Goal: Task Accomplishment & Management: Use online tool/utility

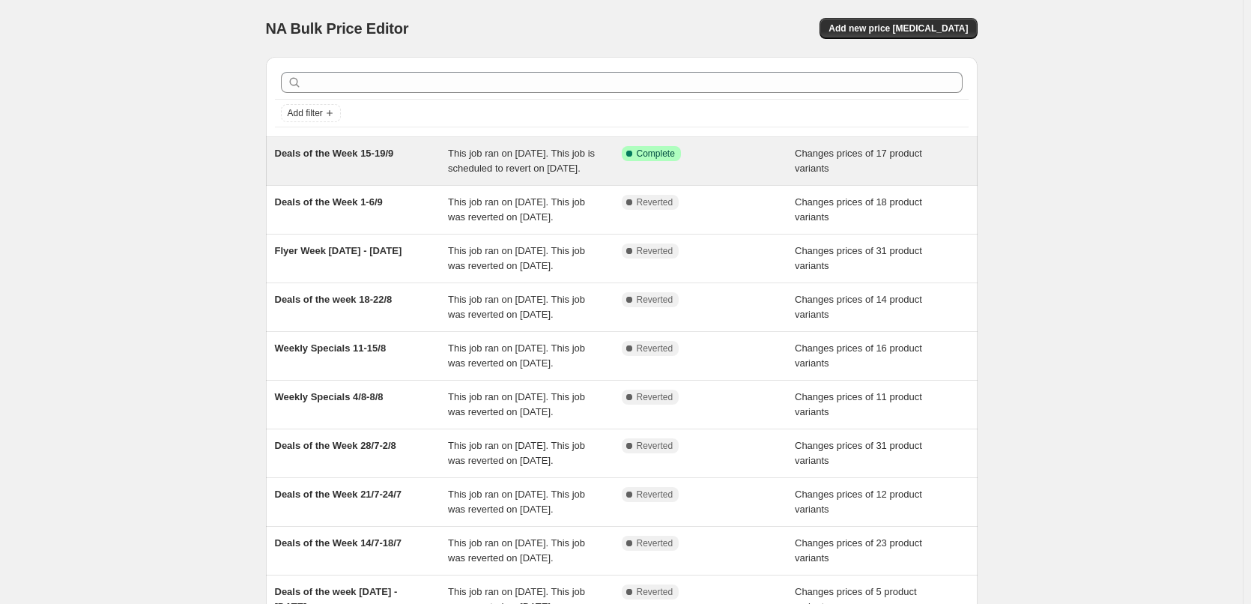
click at [380, 158] on span "Deals of the Week 15-19/9" at bounding box center [334, 153] width 119 height 11
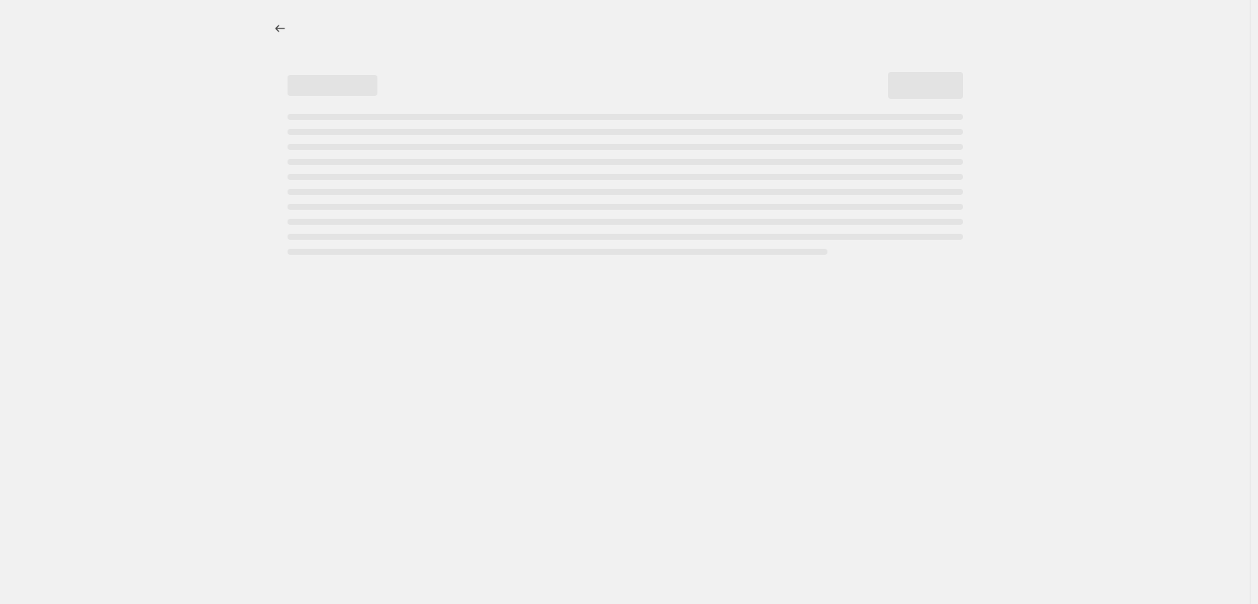
select select "collection"
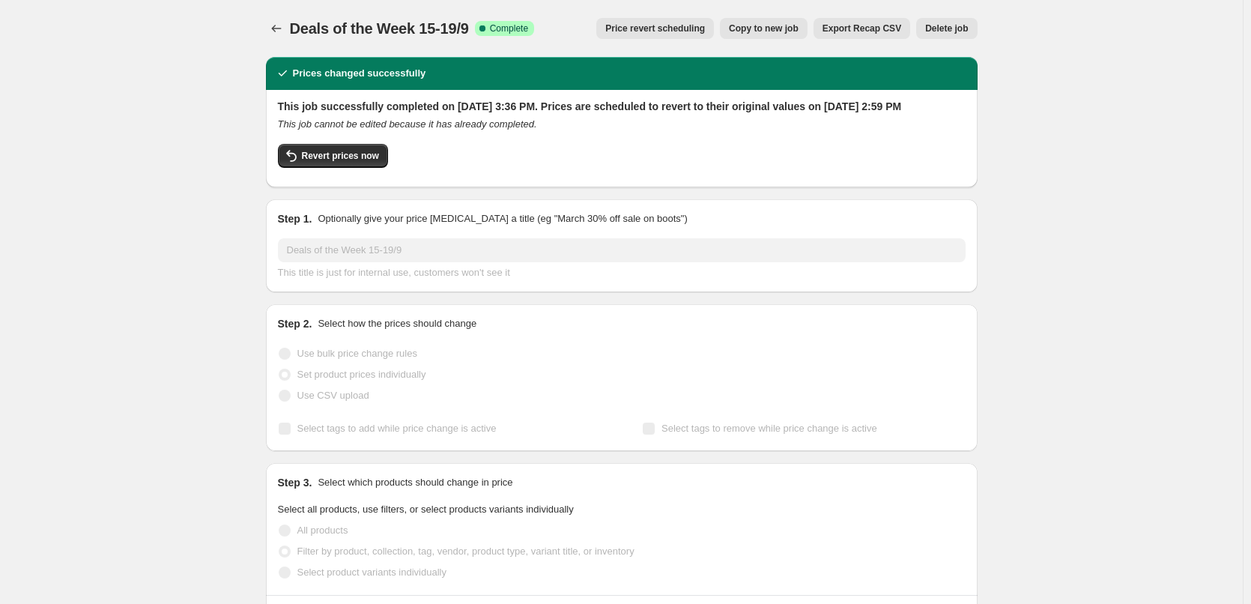
click at [648, 30] on span "Price revert scheduling" at bounding box center [655, 28] width 100 height 12
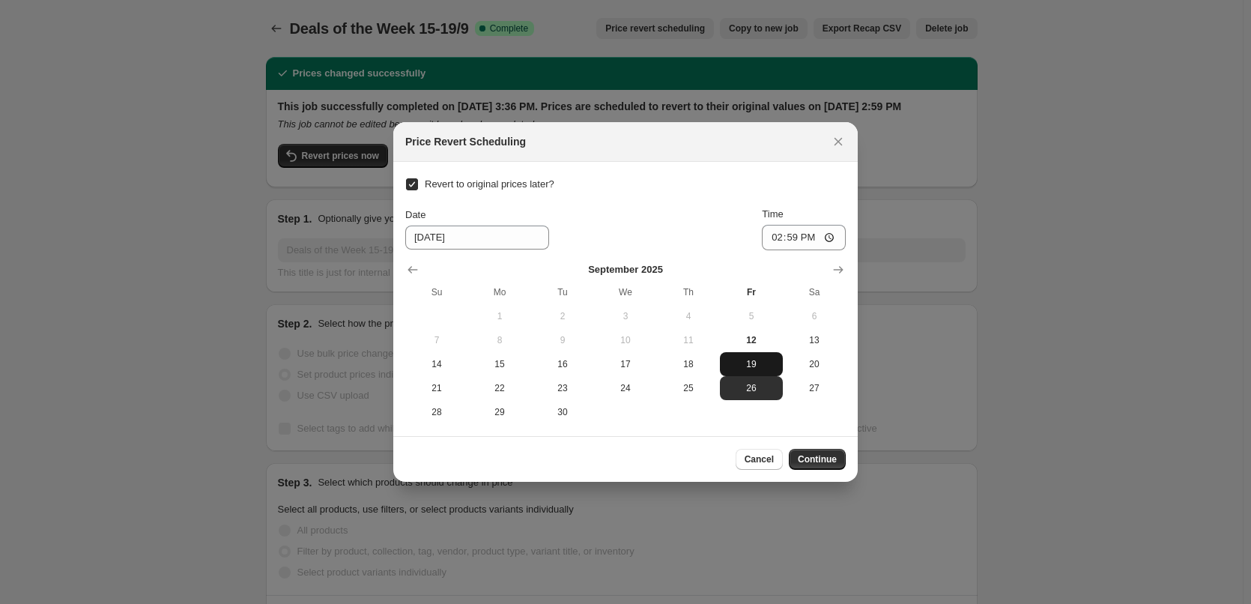
click at [741, 361] on span "19" at bounding box center [751, 364] width 51 height 12
type input "[DATE]"
click at [821, 462] on span "Continue" at bounding box center [817, 459] width 39 height 12
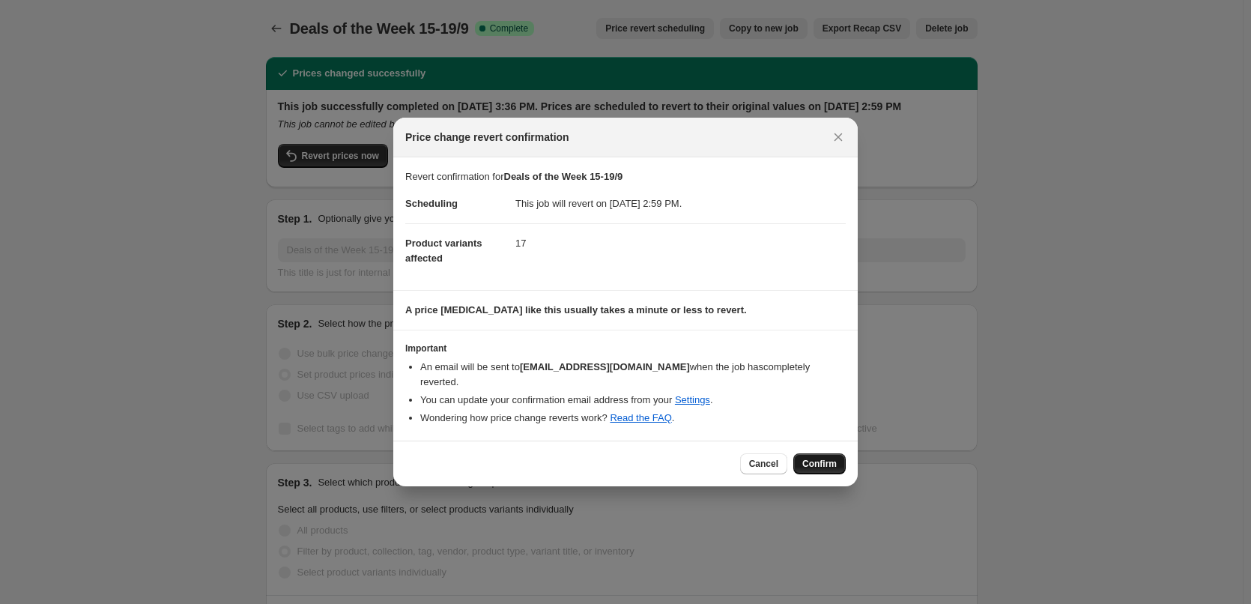
click at [828, 458] on span "Confirm" at bounding box center [819, 464] width 34 height 12
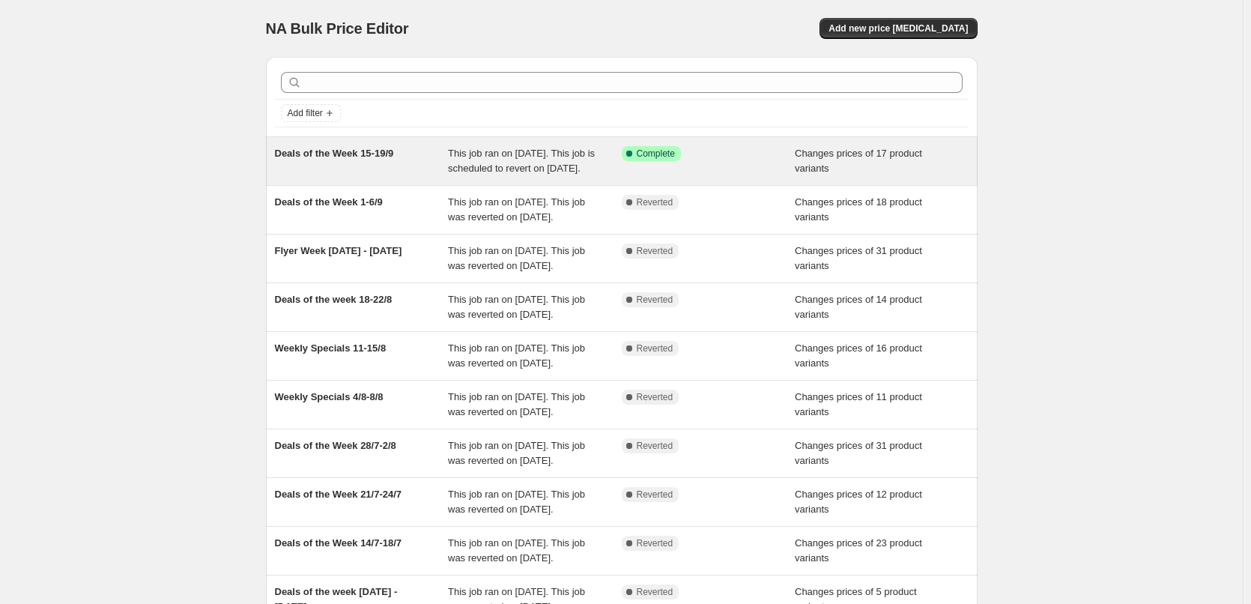
click at [369, 156] on span "Deals of the Week 15-19/9" at bounding box center [334, 153] width 119 height 11
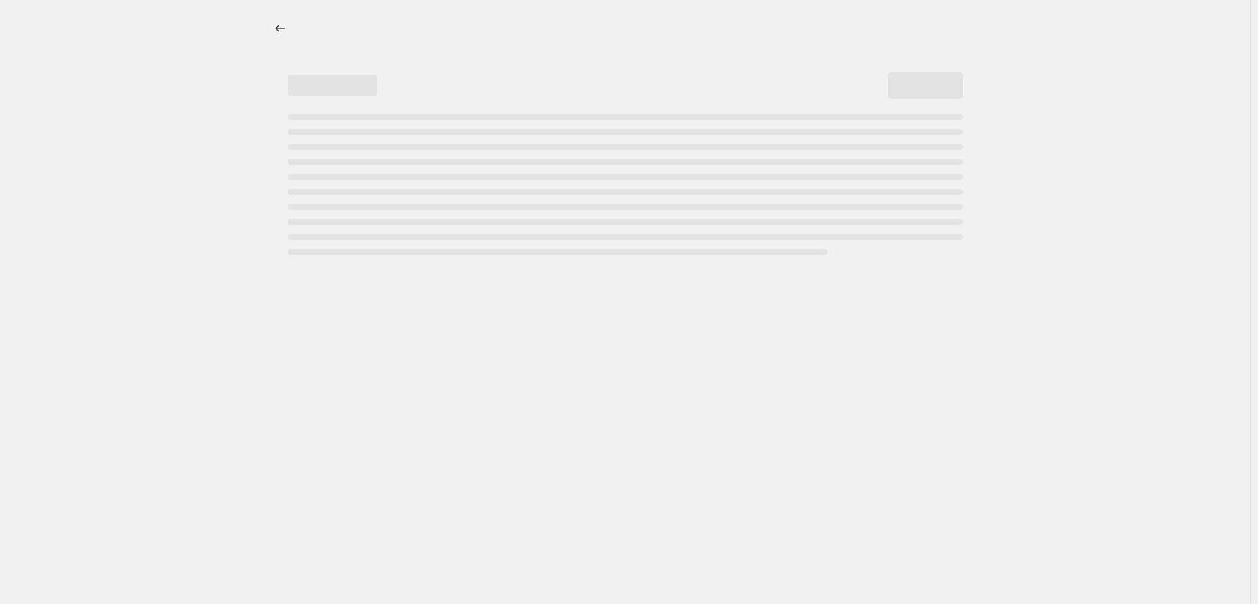
select select "collection"
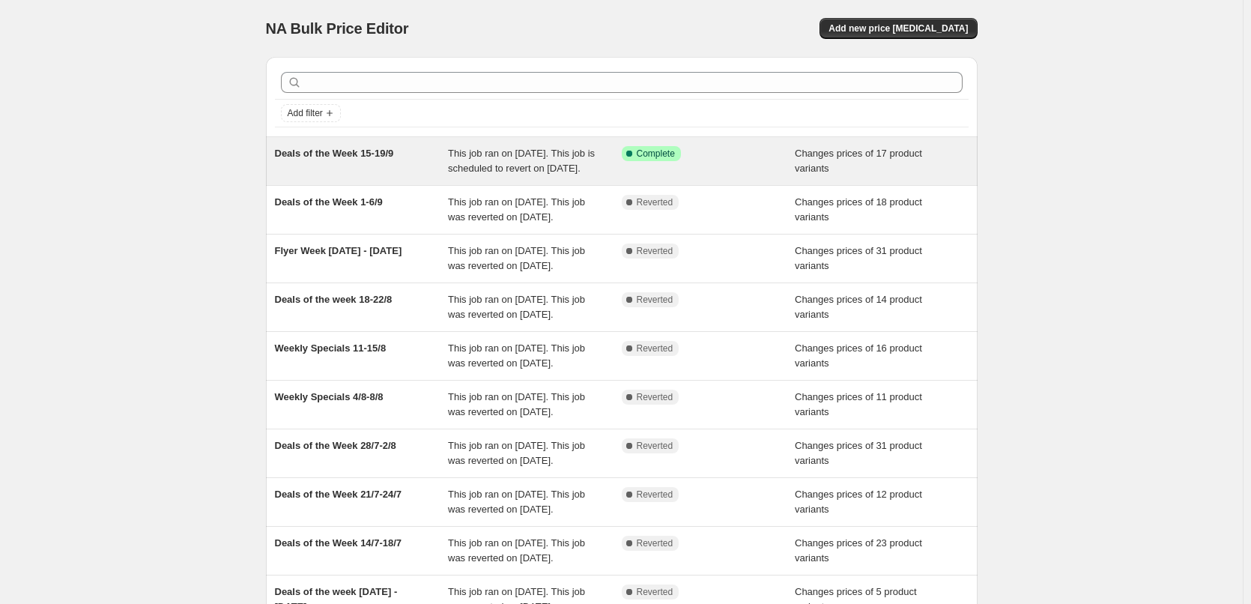
click at [374, 157] on span "Deals of the Week 15-19/9" at bounding box center [334, 153] width 119 height 11
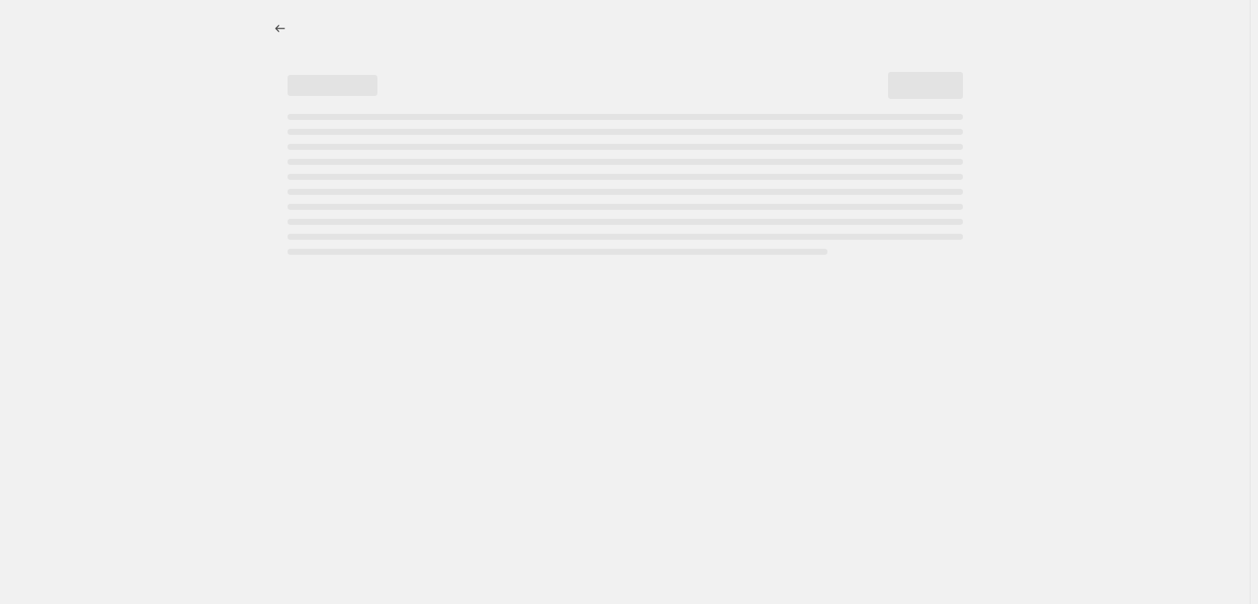
select select "collection"
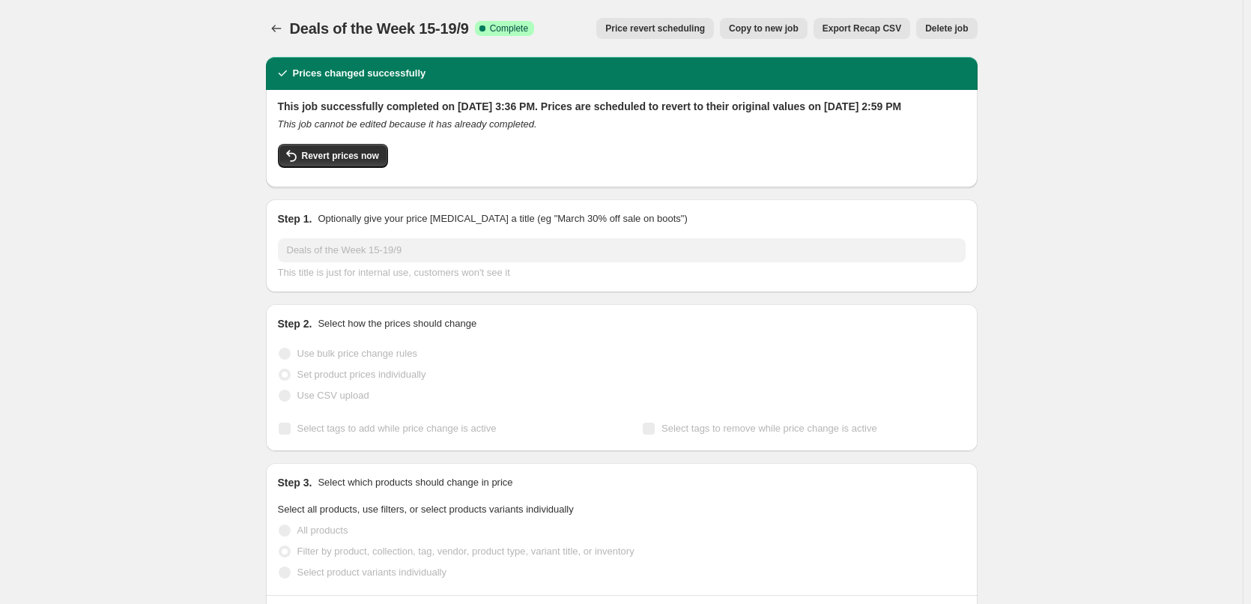
click at [941, 32] on span "Delete job" at bounding box center [946, 28] width 43 height 12
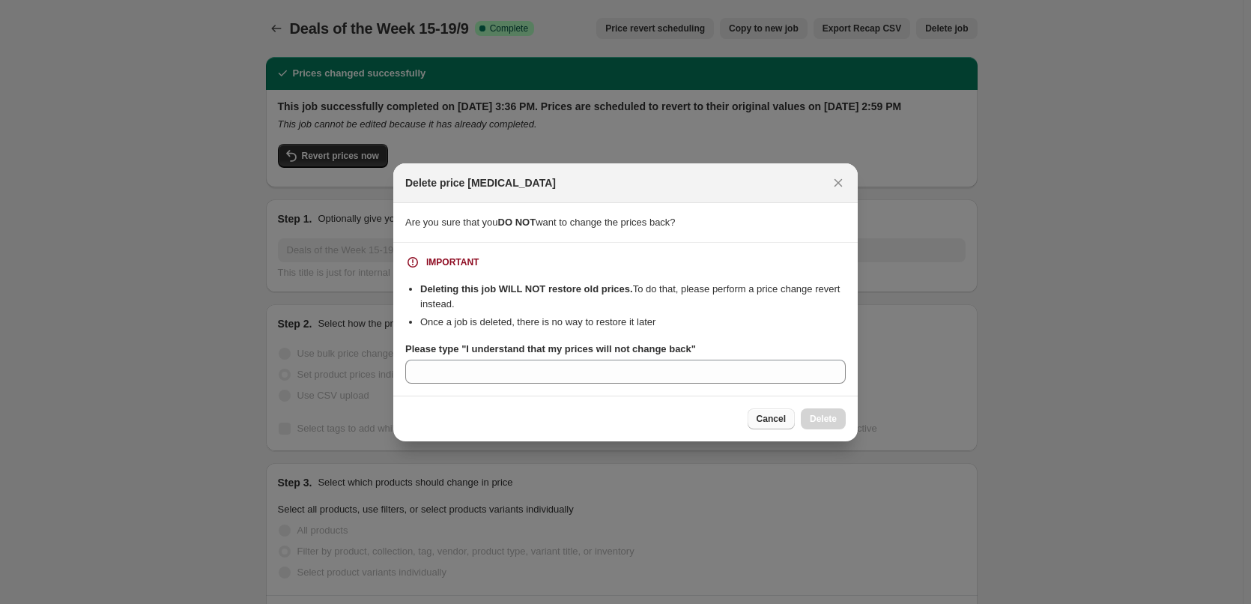
click at [778, 422] on span "Cancel" at bounding box center [770, 419] width 29 height 12
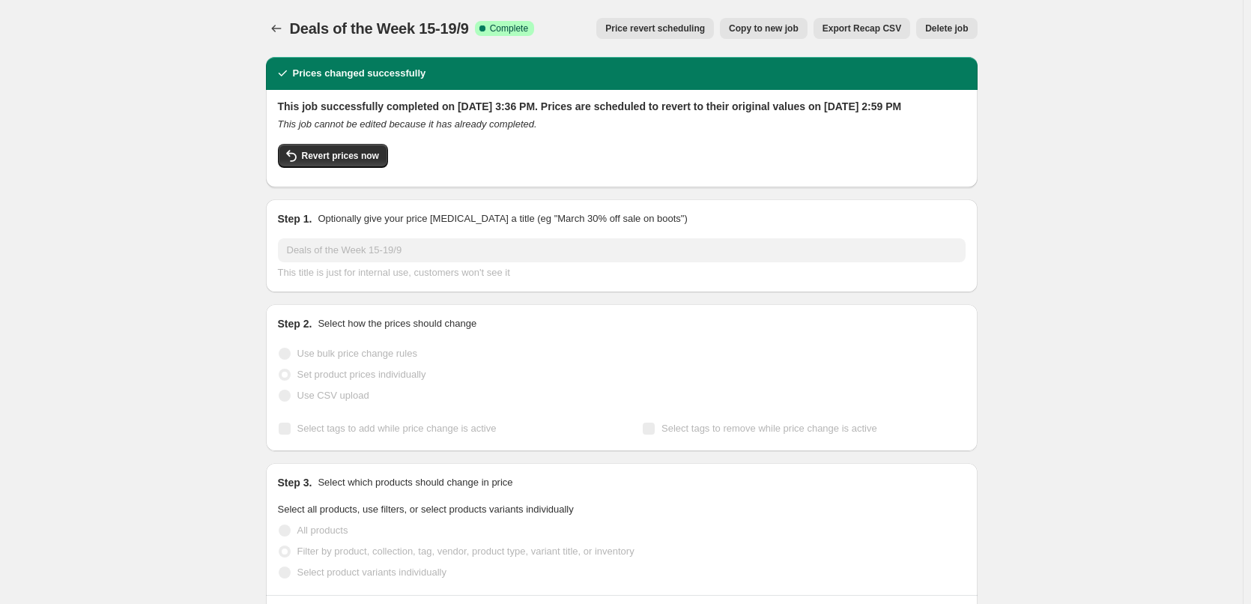
click at [683, 27] on span "Price revert scheduling" at bounding box center [655, 28] width 100 height 12
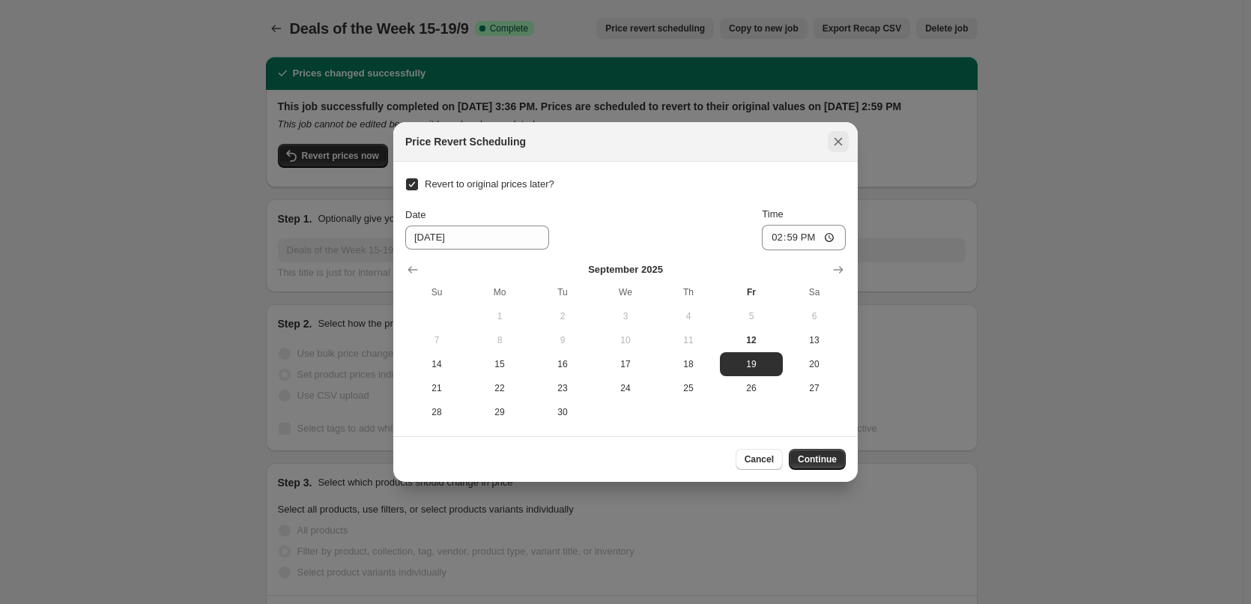
click at [833, 134] on icon "Close" at bounding box center [838, 141] width 15 height 15
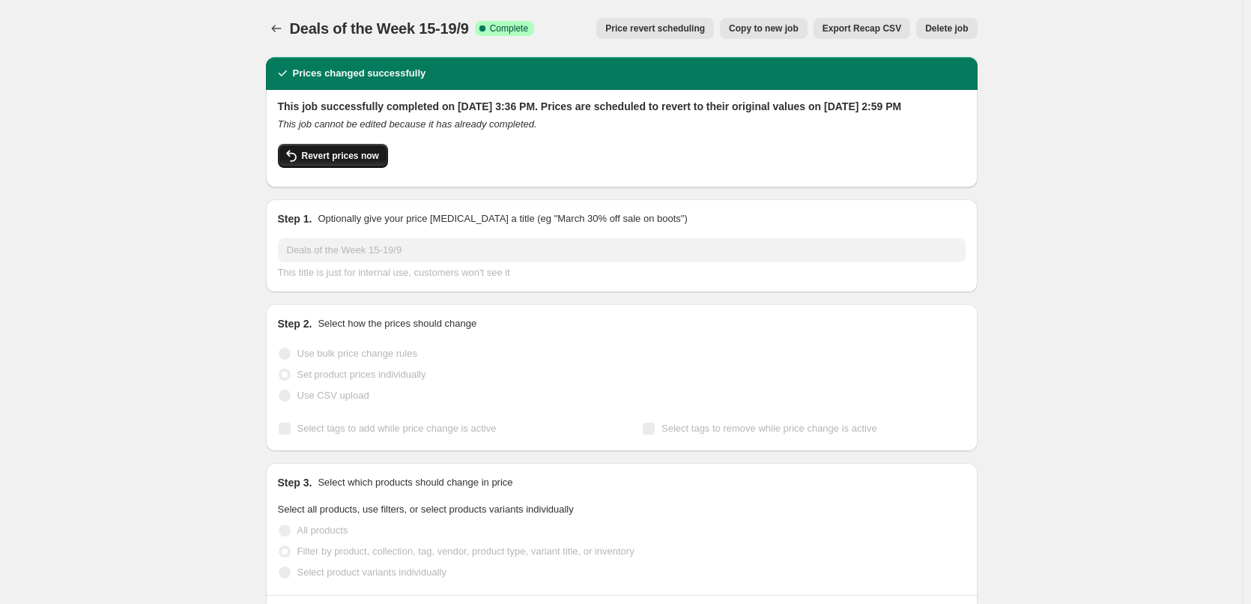
click at [333, 162] on span "Revert prices now" at bounding box center [340, 156] width 77 height 12
checkbox input "false"
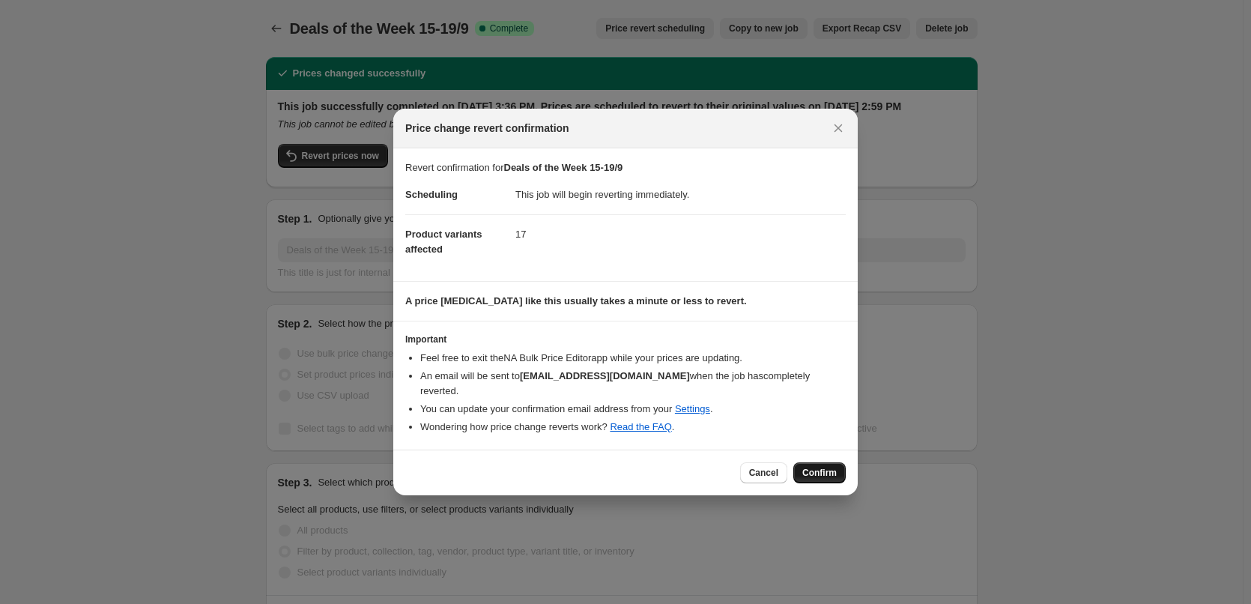
click at [804, 467] on span "Confirm" at bounding box center [819, 473] width 34 height 12
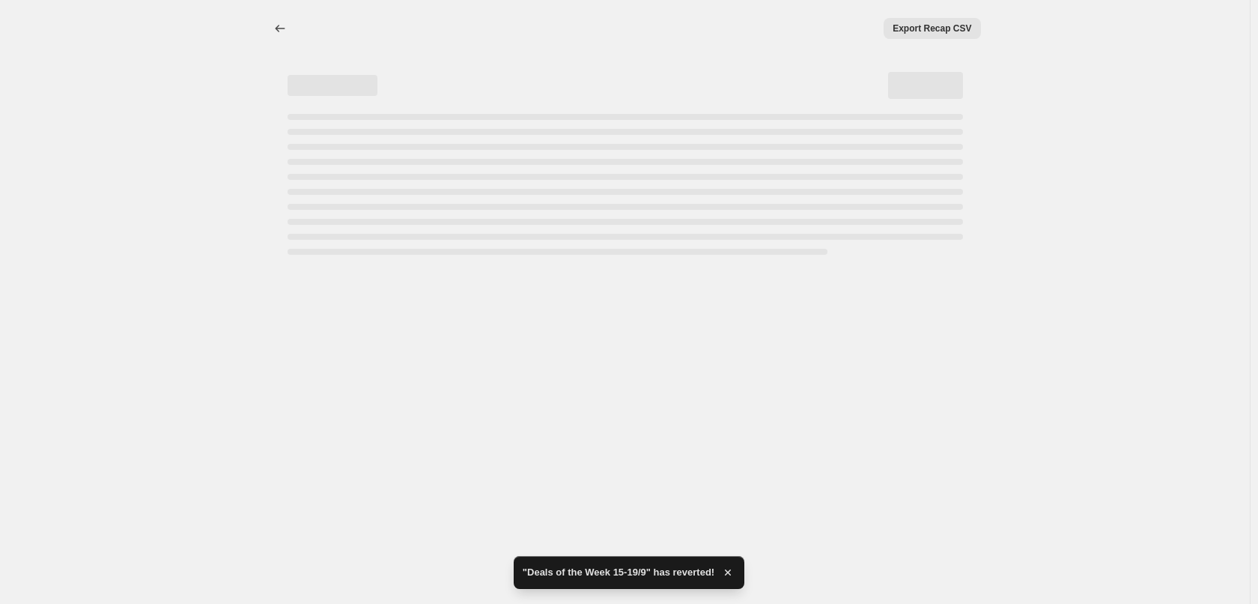
select select "collection"
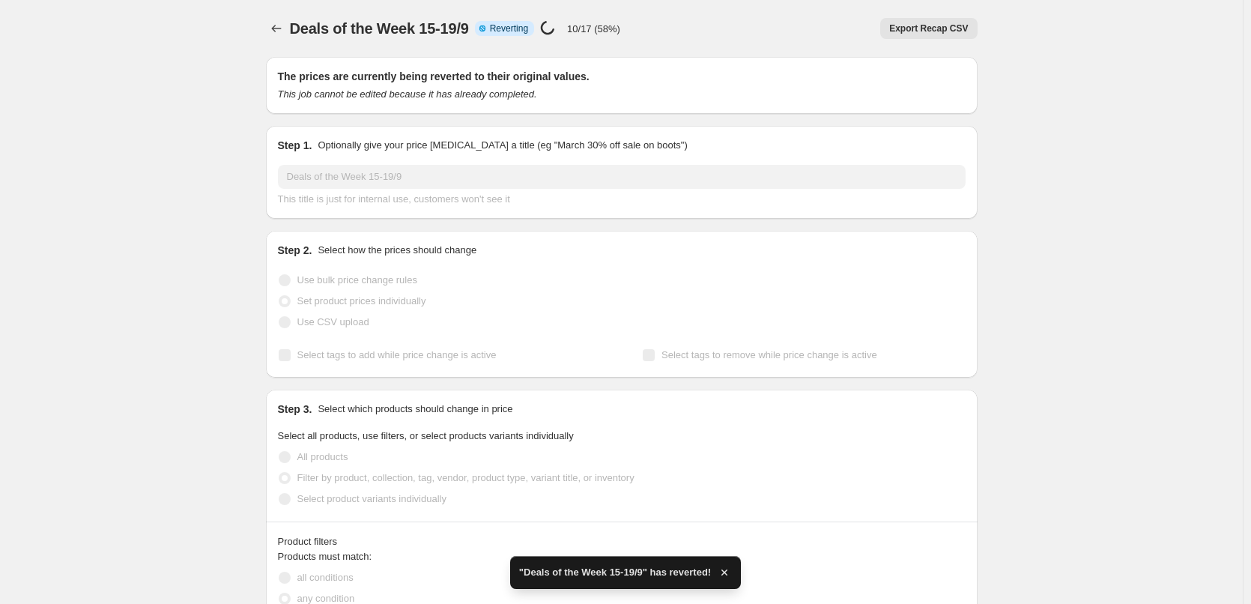
checkbox input "true"
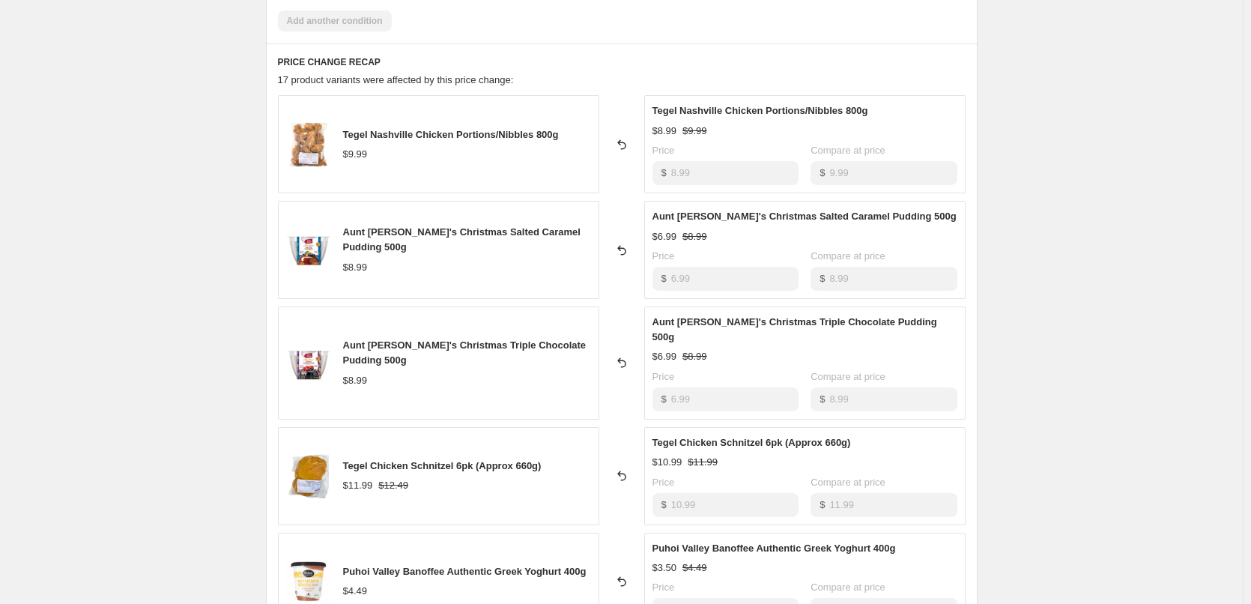
scroll to position [674, 0]
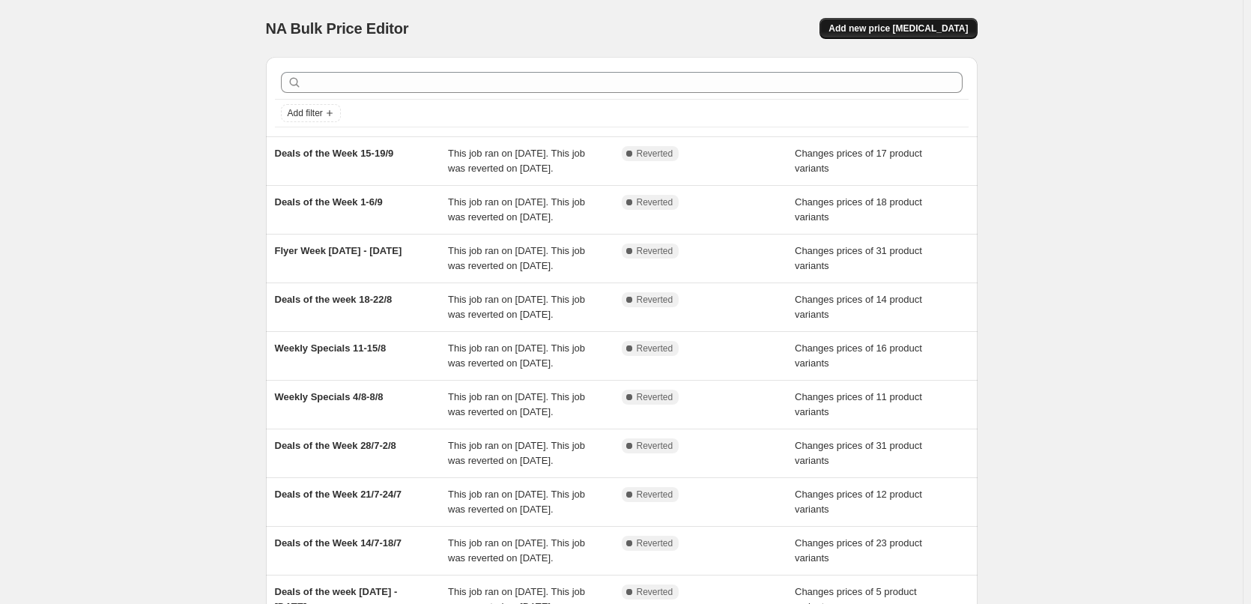
click at [914, 29] on span "Add new price [MEDICAL_DATA]" at bounding box center [897, 28] width 139 height 12
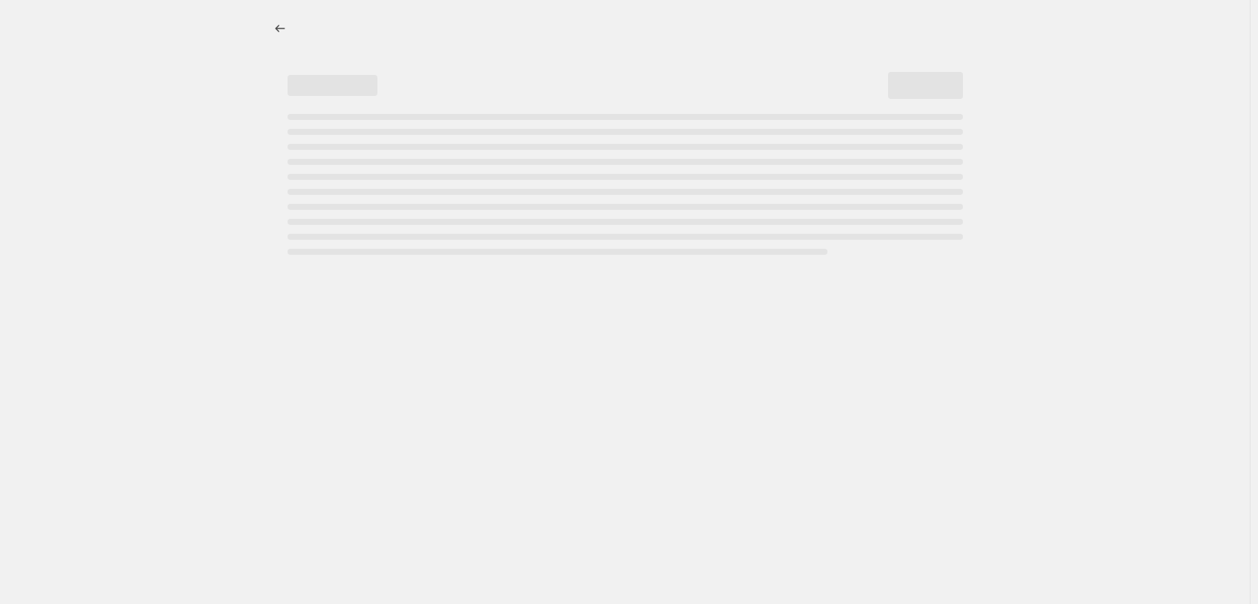
select select "percentage"
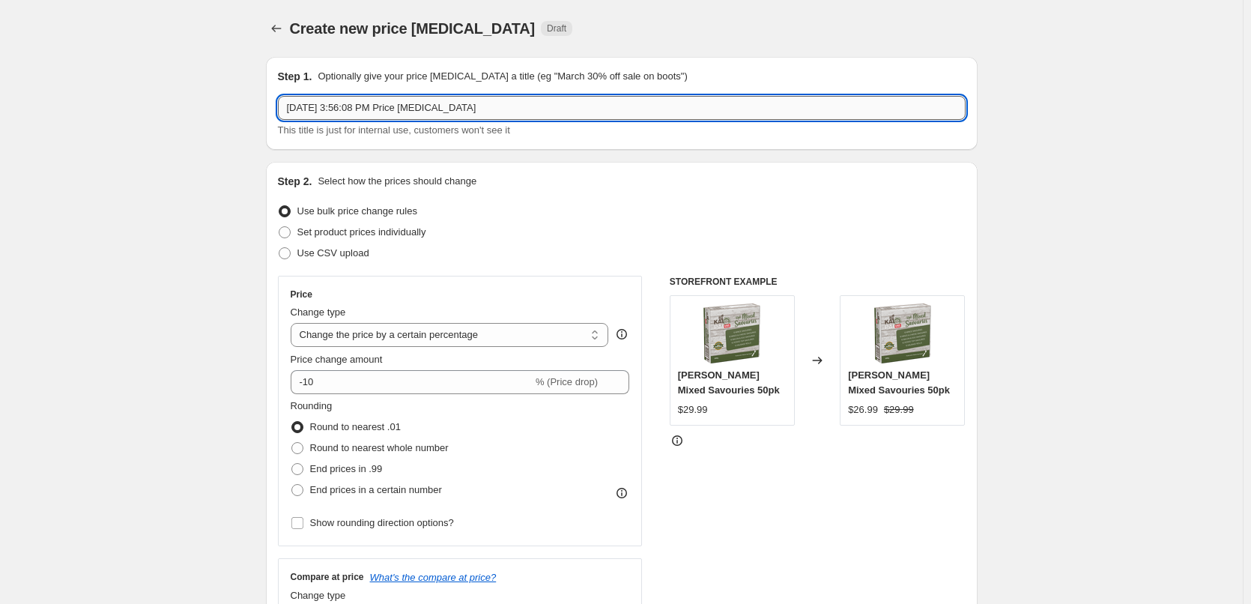
click at [411, 109] on input "Sep 12, 2025, 3:56:08 PM Price change job" at bounding box center [621, 108] width 687 height 24
drag, startPoint x: 491, startPoint y: 109, endPoint x: 115, endPoint y: 94, distance: 376.2
type input "Deals of the Week 15-19 September 2025"
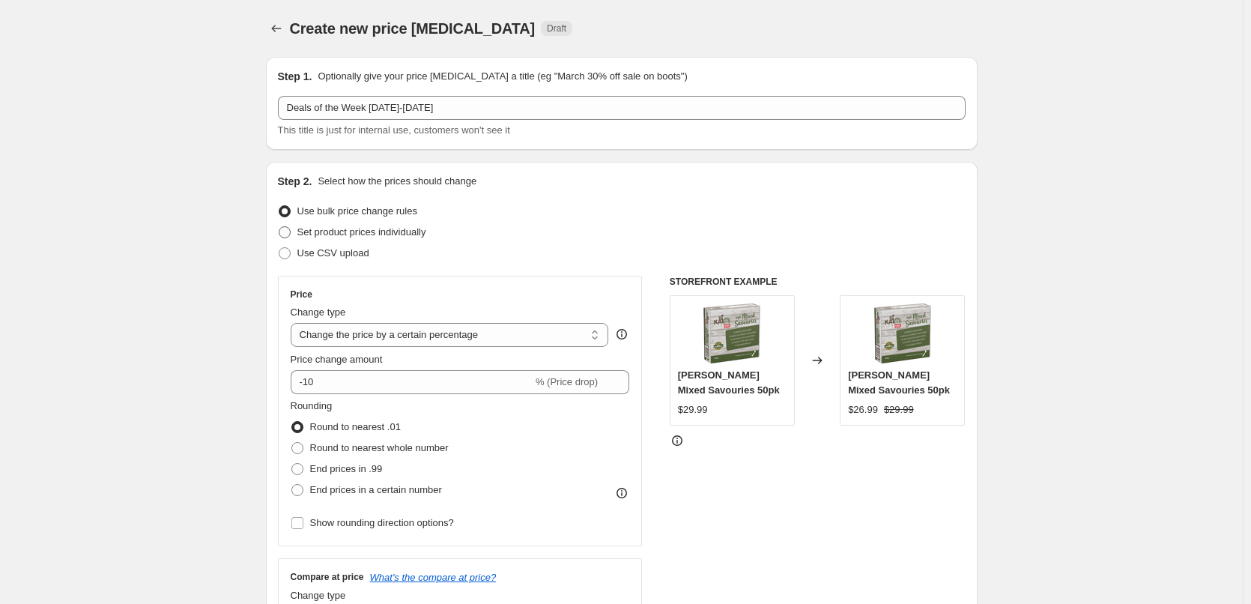
click at [285, 235] on span at bounding box center [285, 232] width 12 height 12
click at [279, 227] on input "Set product prices individually" at bounding box center [279, 226] width 1 height 1
radio input "true"
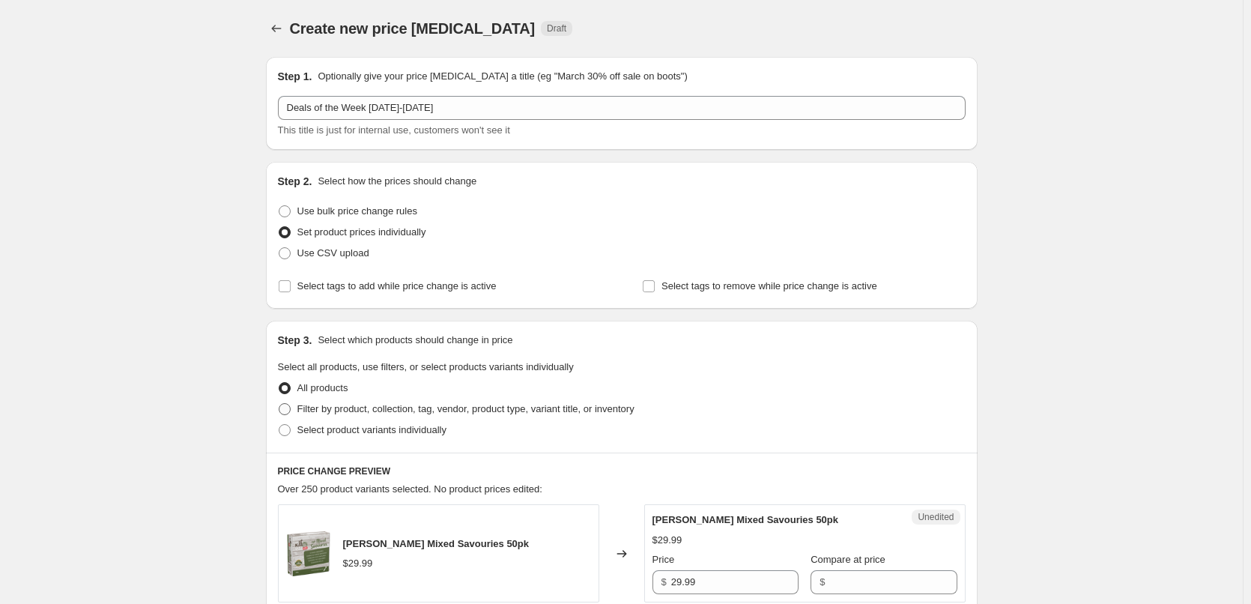
click at [291, 410] on span at bounding box center [284, 408] width 13 height 13
click at [279, 404] on input "Filter by product, collection, tag, vendor, product type, variant title, or inv…" at bounding box center [279, 403] width 1 height 1
radio input "true"
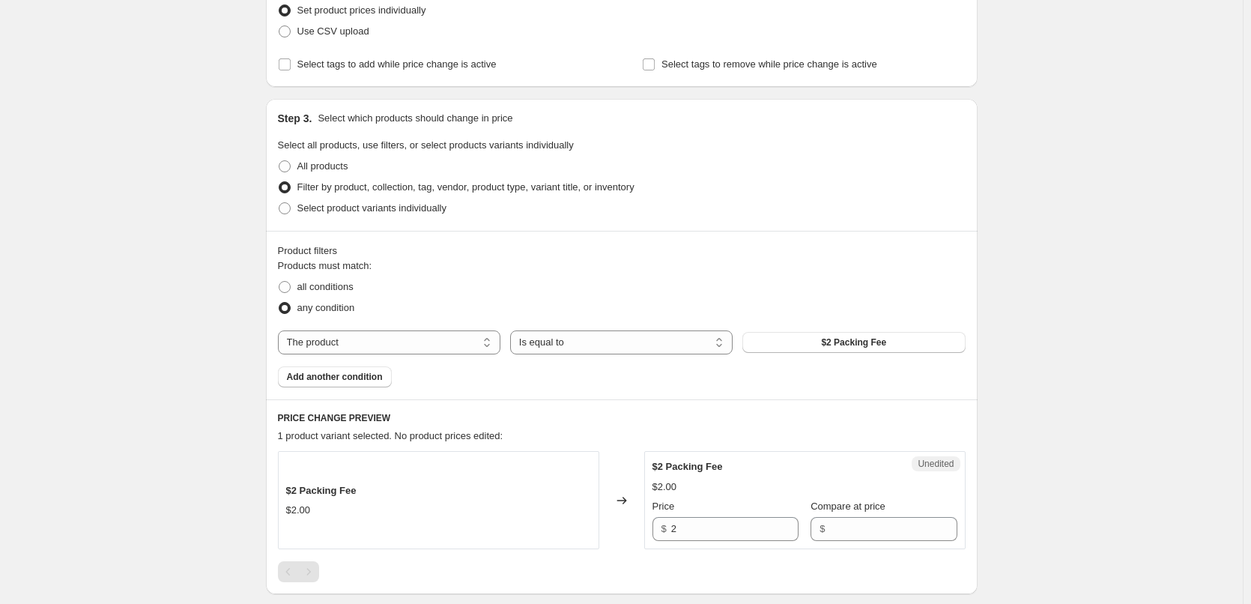
scroll to position [225, 0]
click at [834, 342] on span "$2 Packing Fee" at bounding box center [853, 339] width 65 height 12
click at [488, 339] on select "The product The product's collection The product's tag The product's vendor The…" at bounding box center [389, 339] width 222 height 24
select select "collection"
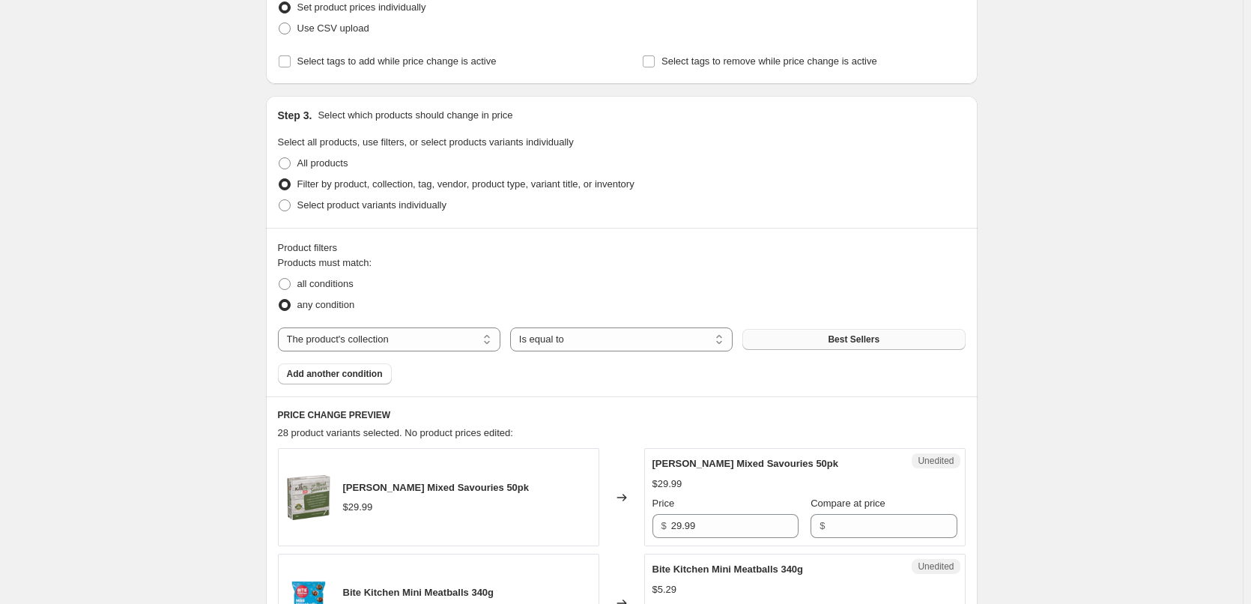
click at [804, 341] on button "Best Sellers" at bounding box center [853, 339] width 222 height 21
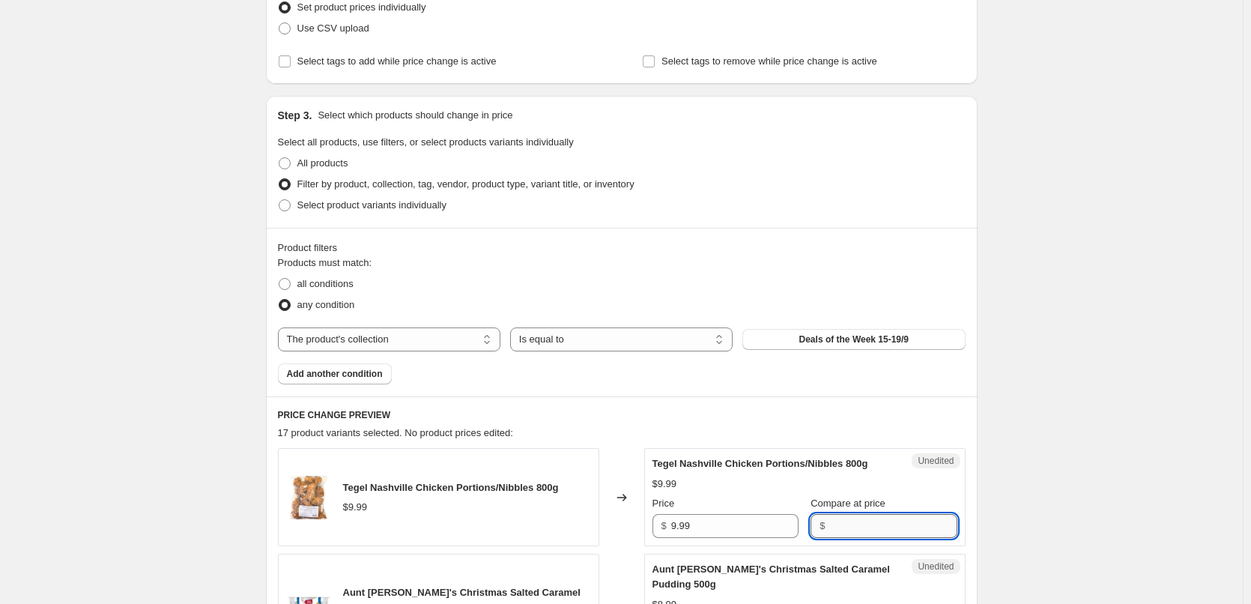
click at [829, 524] on input "Compare at price" at bounding box center [892, 526] width 127 height 24
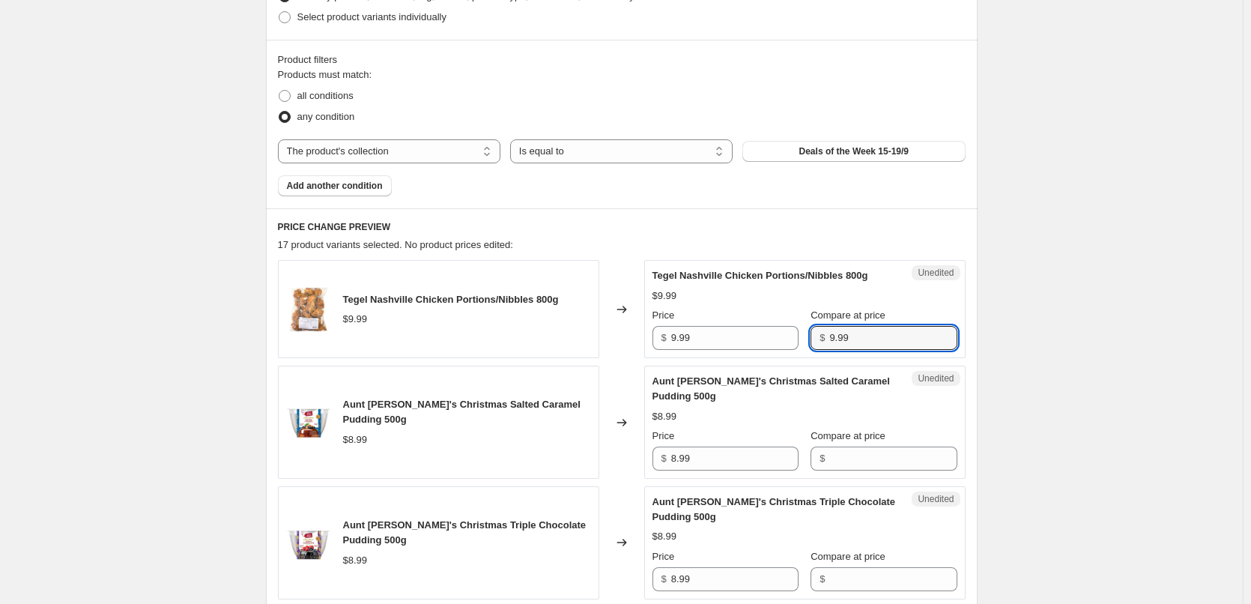
scroll to position [449, 0]
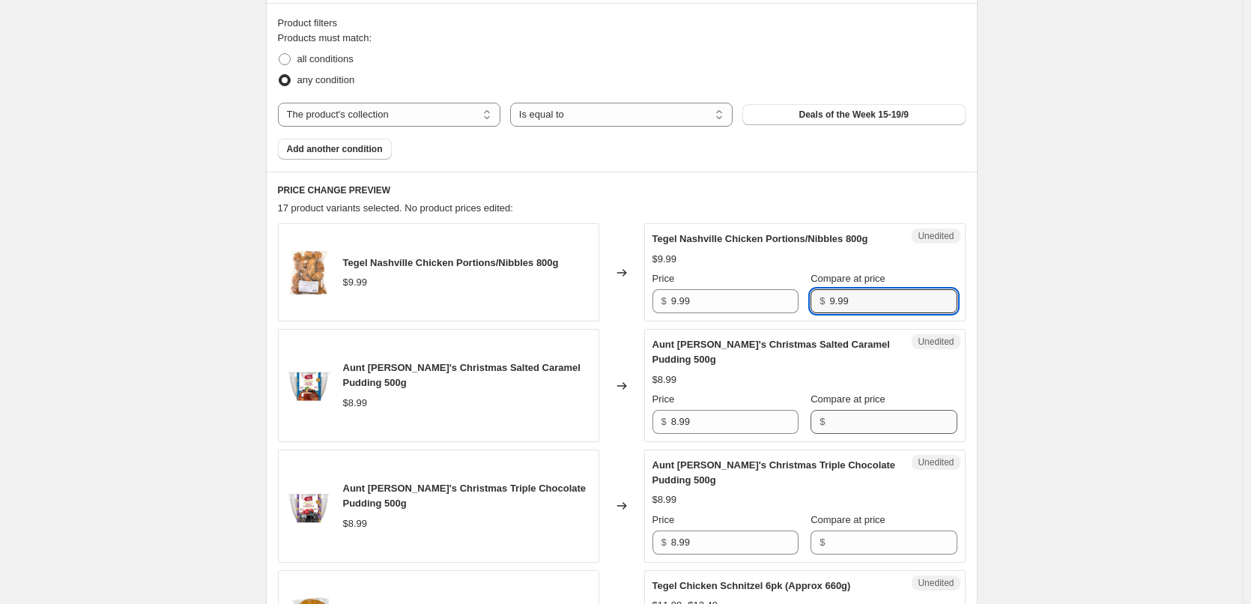
type input "9.99"
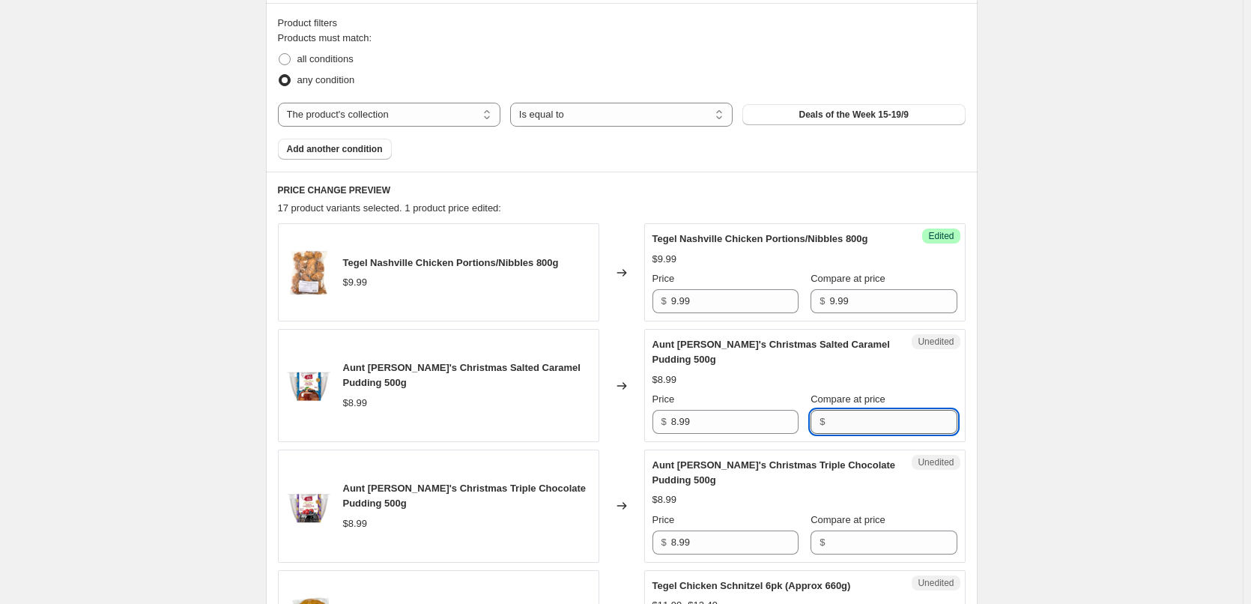
click at [837, 422] on input "Compare at price" at bounding box center [892, 422] width 127 height 24
type input "8.99"
click at [840, 537] on input "Compare at price" at bounding box center [892, 542] width 127 height 24
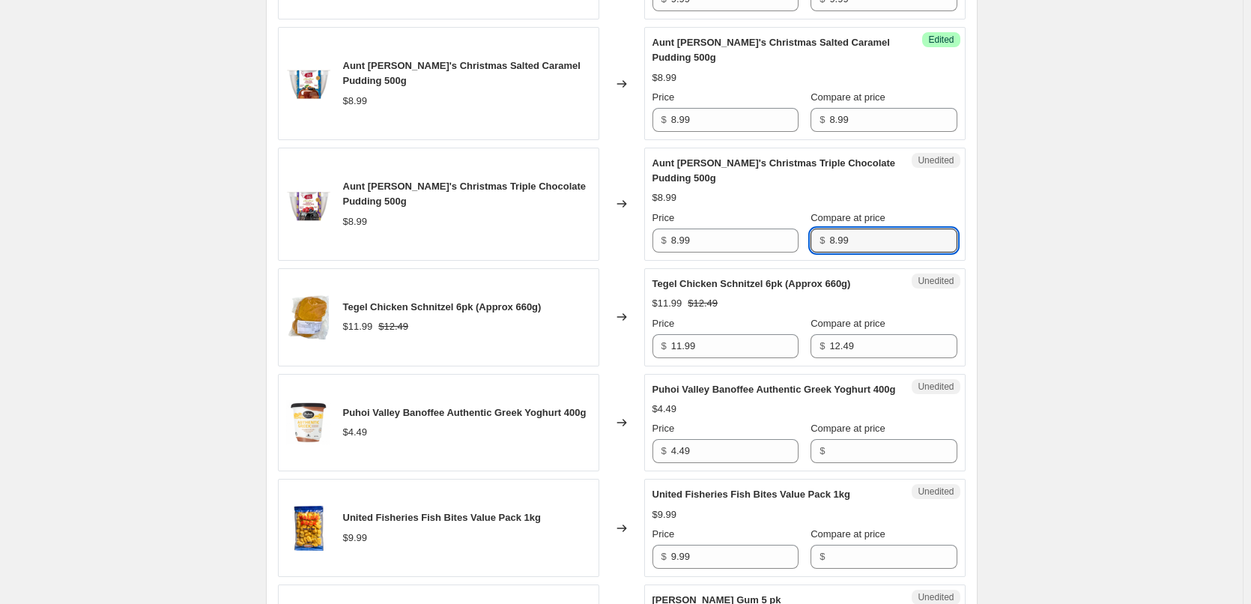
scroll to position [824, 0]
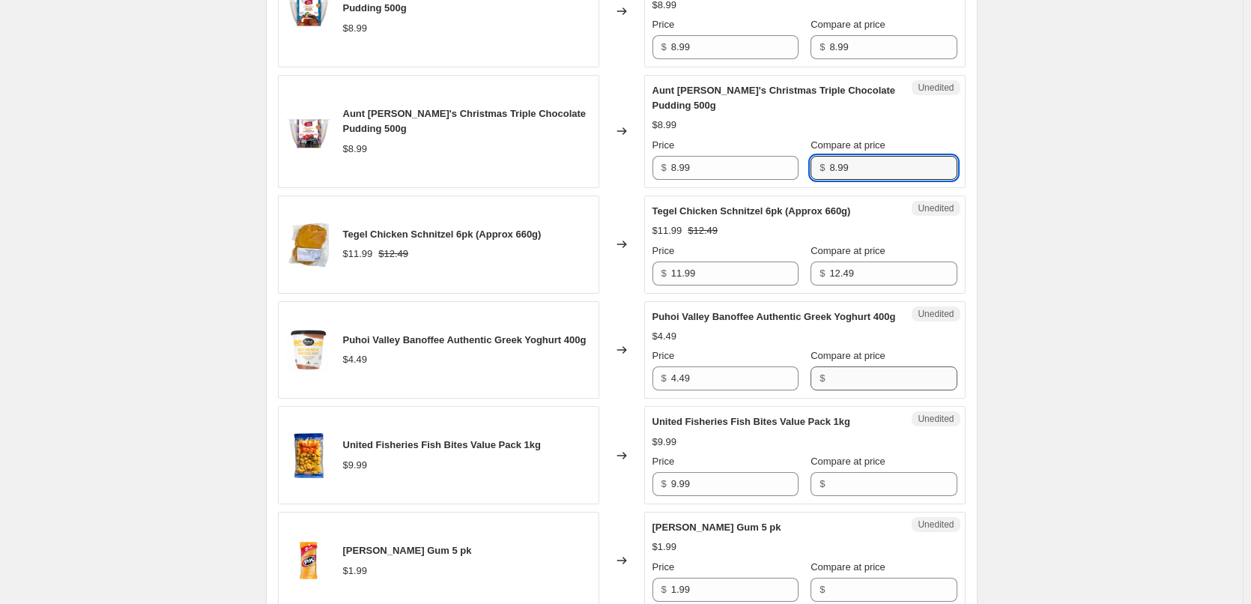
type input "8.99"
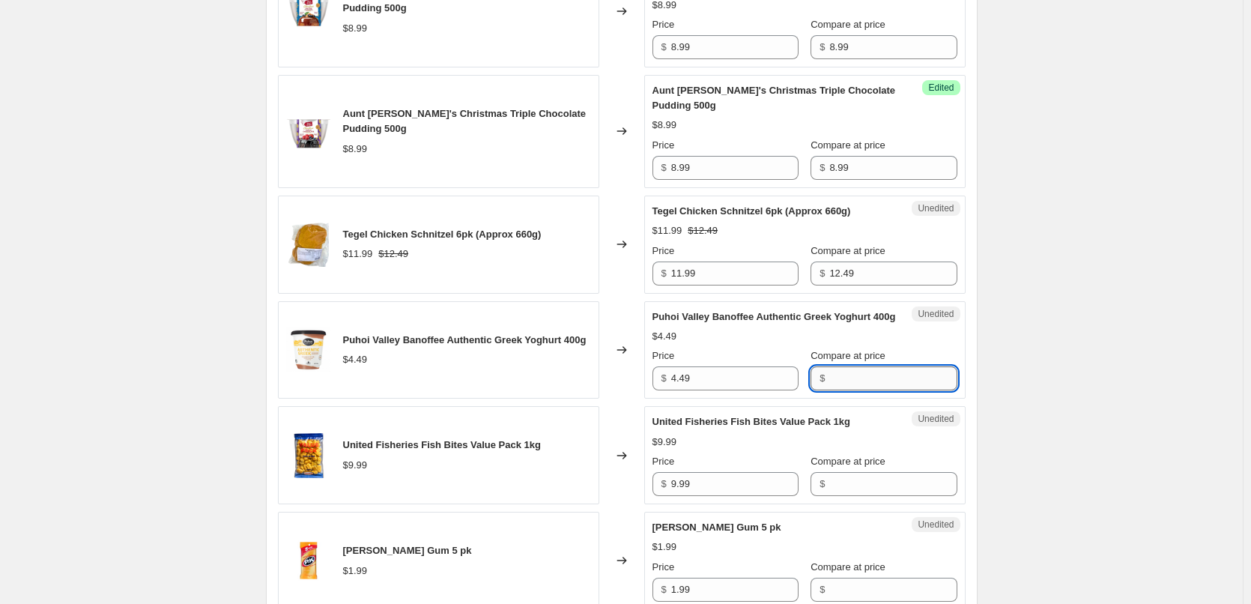
click at [841, 387] on input "Compare at price" at bounding box center [892, 378] width 127 height 24
type input "4.49"
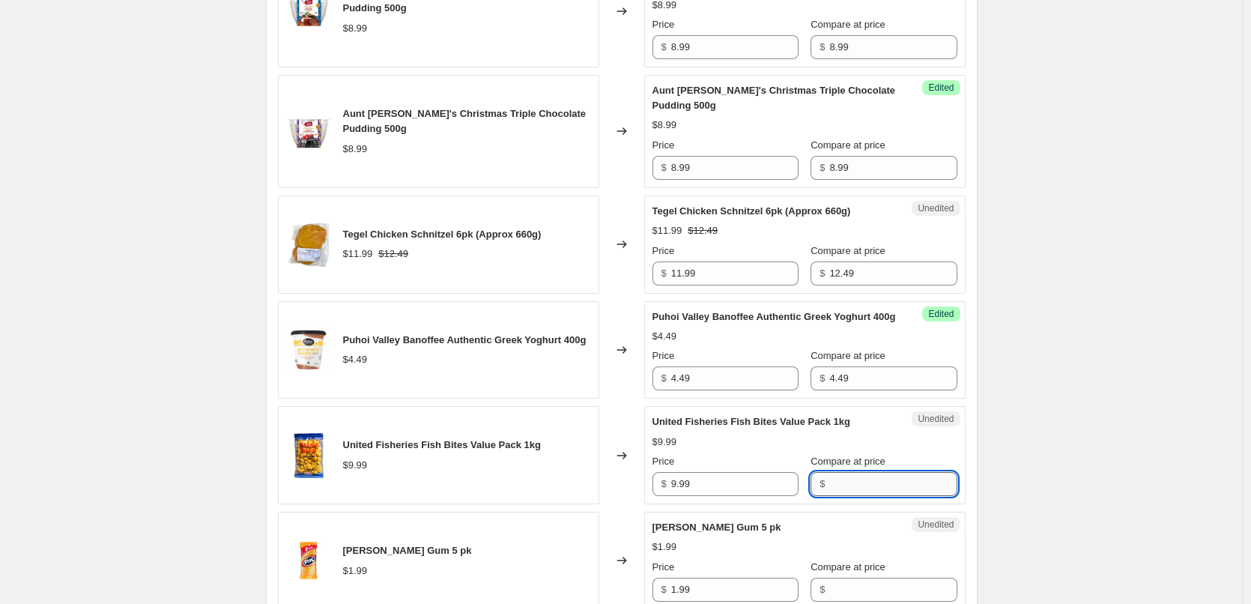
click at [866, 496] on input "Compare at price" at bounding box center [892, 484] width 127 height 24
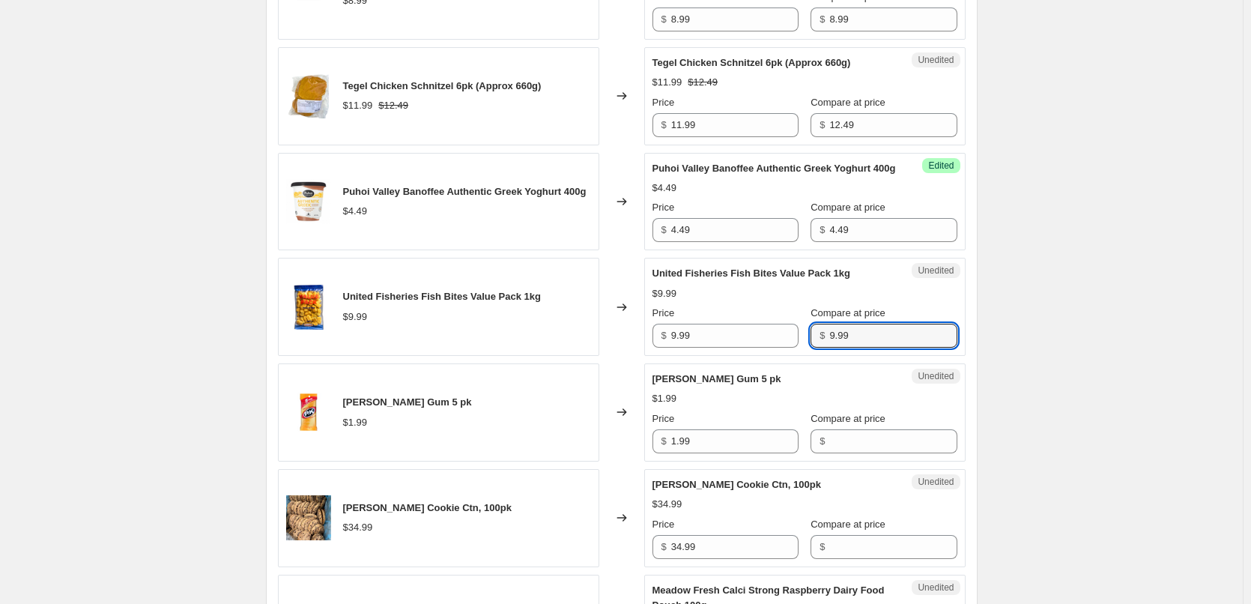
scroll to position [974, 0]
type input "9.99"
click at [837, 452] on input "Compare at price" at bounding box center [892, 440] width 127 height 24
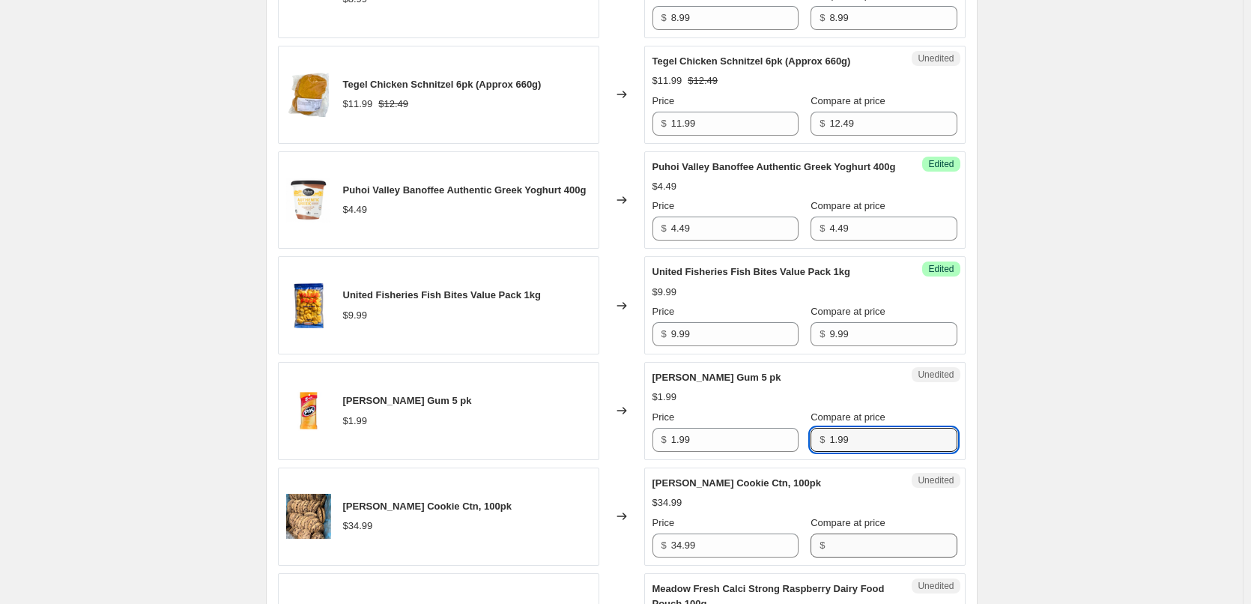
type input "1.99"
drag, startPoint x: 848, startPoint y: 557, endPoint x: 857, endPoint y: 533, distance: 25.6
click at [848, 556] on input "Compare at price" at bounding box center [892, 545] width 127 height 24
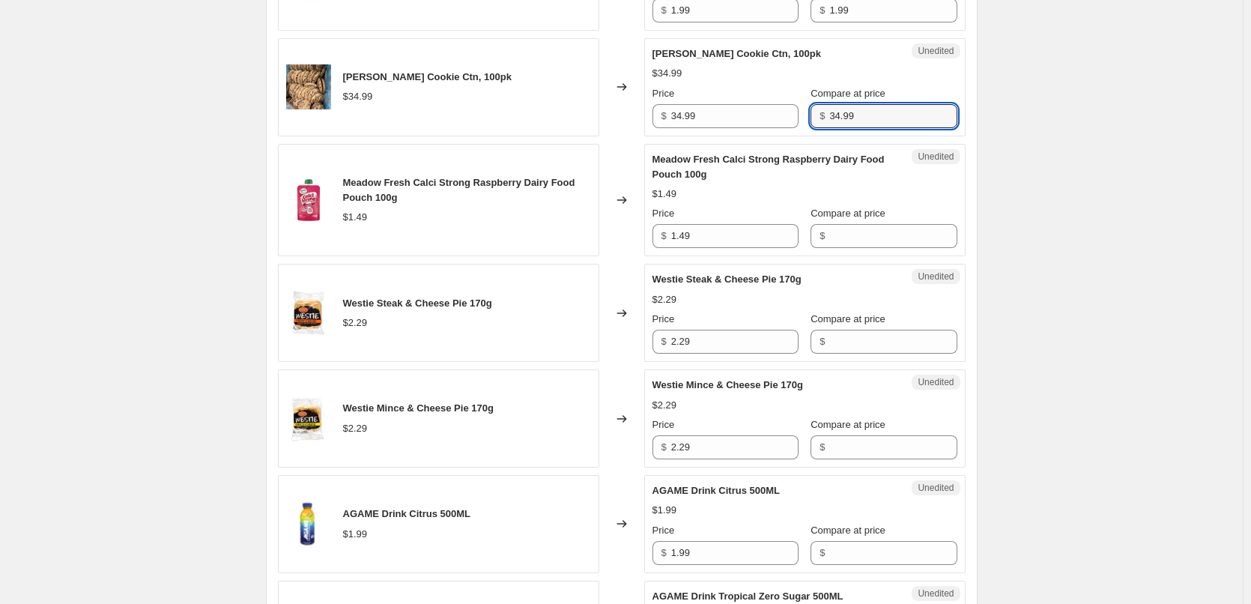
scroll to position [1423, 0]
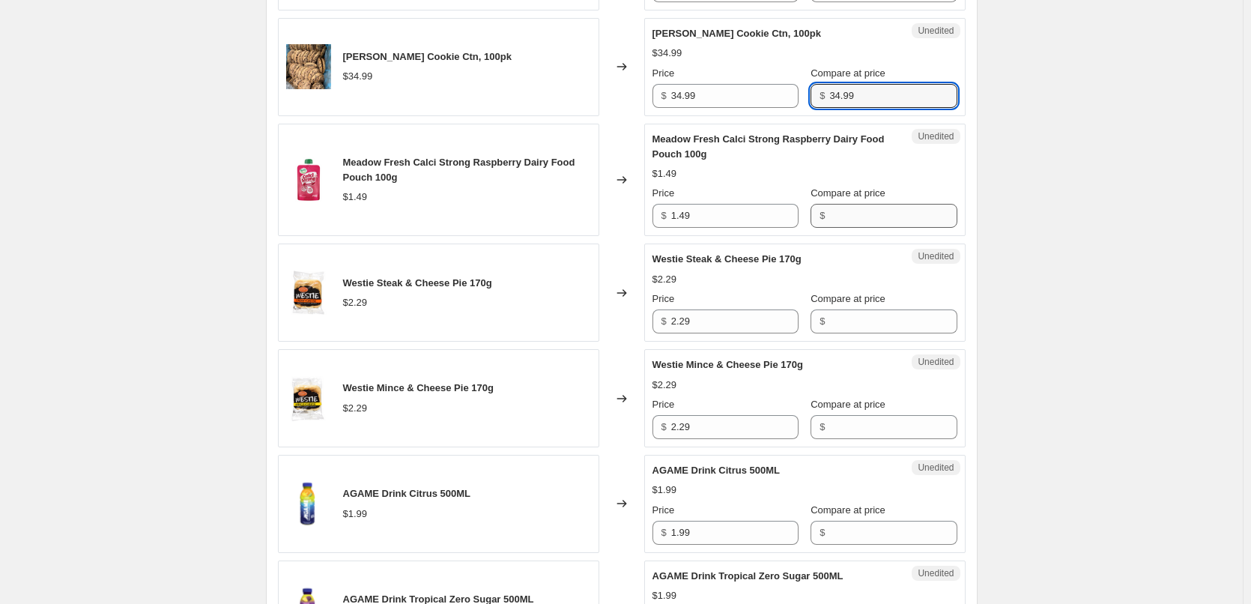
type input "34.99"
click at [852, 228] on input "Compare at price" at bounding box center [892, 216] width 127 height 24
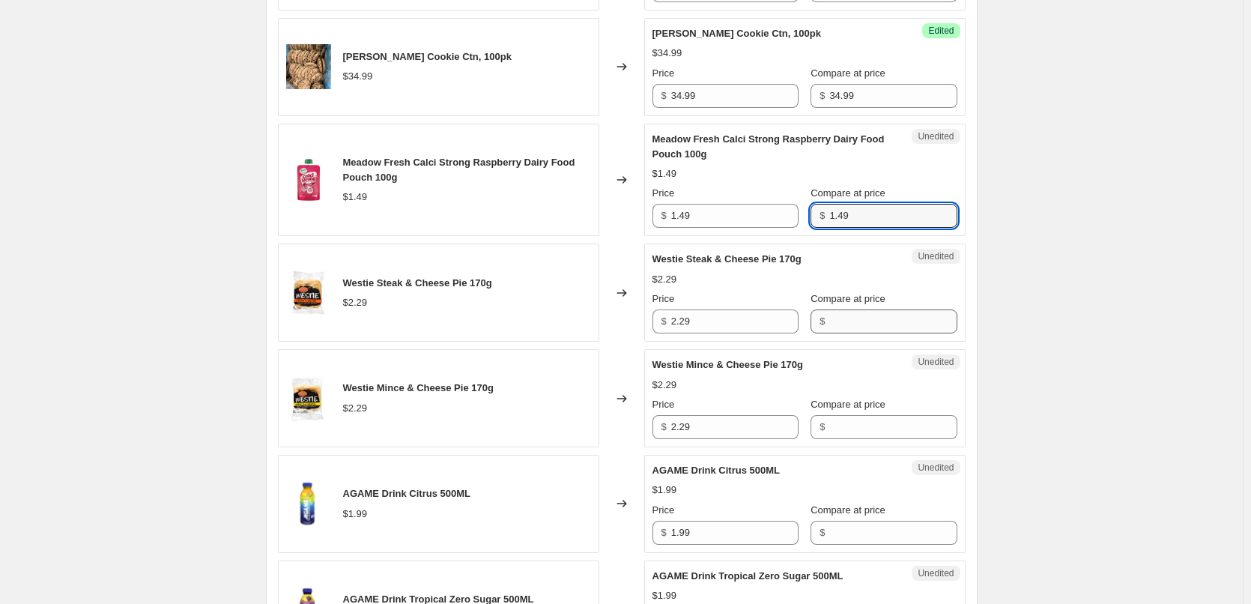
type input "1.49"
click at [845, 333] on input "Compare at price" at bounding box center [892, 321] width 127 height 24
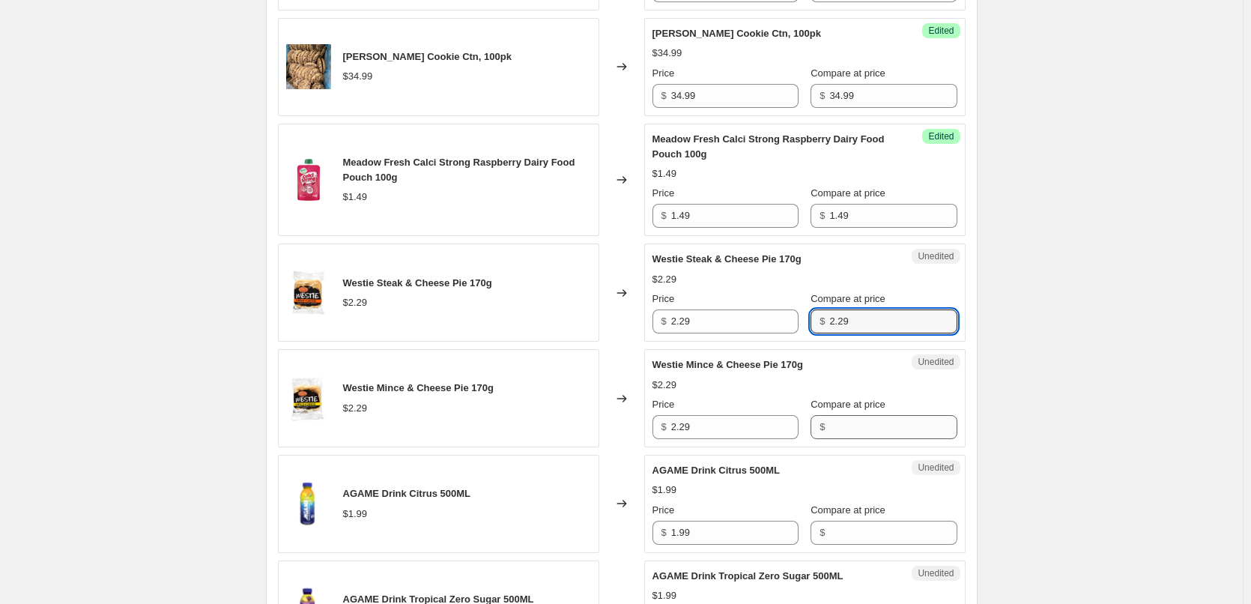
type input "2.29"
click at [851, 439] on input "Compare at price" at bounding box center [892, 427] width 127 height 24
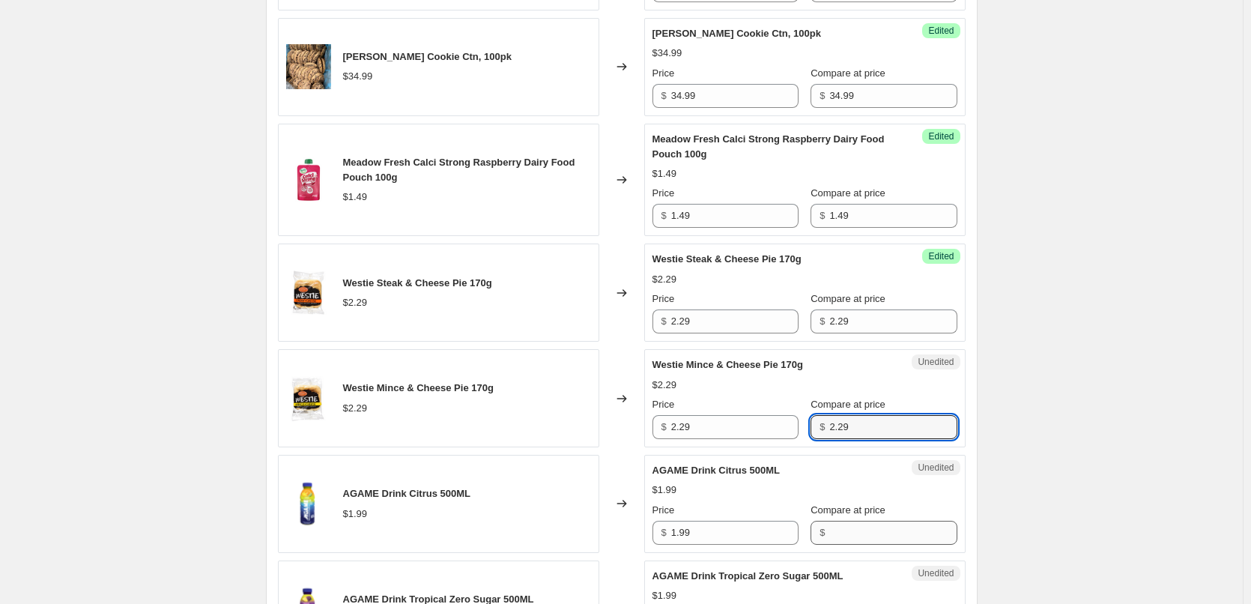
type input "2.29"
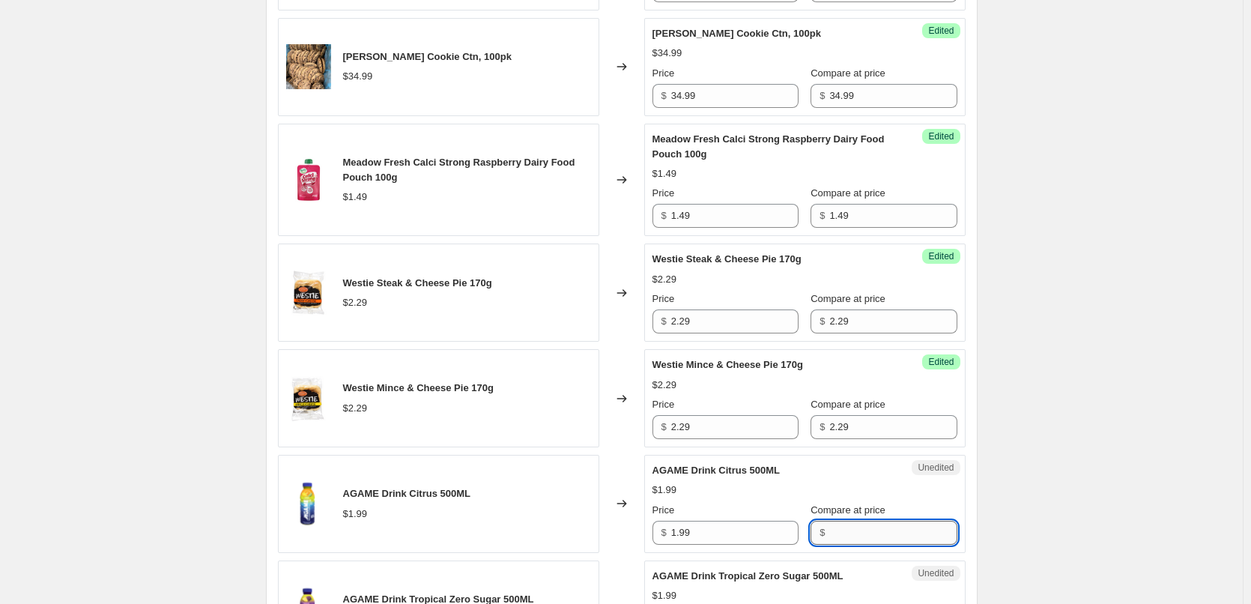
click at [862, 544] on input "Compare at price" at bounding box center [892, 532] width 127 height 24
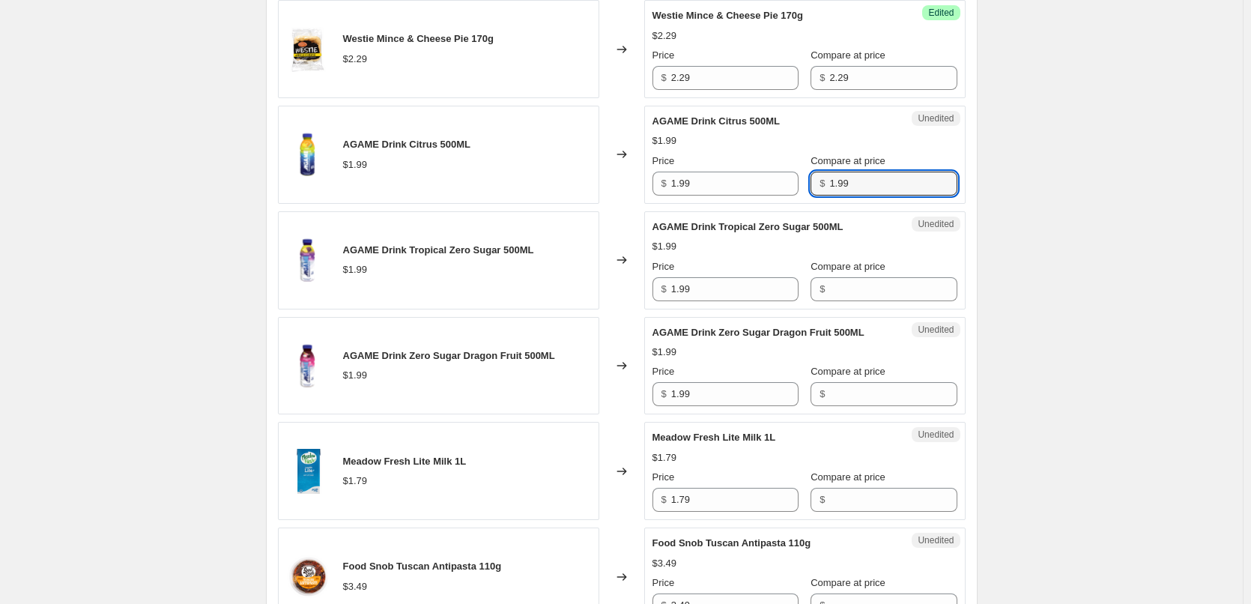
scroll to position [1797, 0]
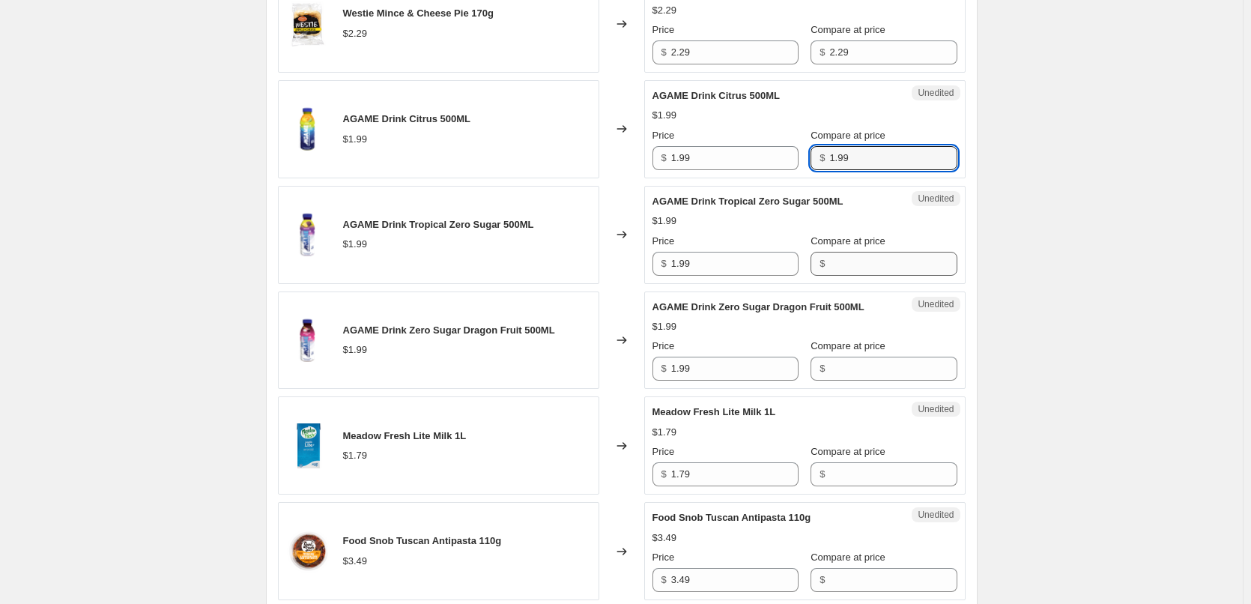
type input "1.99"
click at [851, 276] on input "Compare at price" at bounding box center [892, 264] width 127 height 24
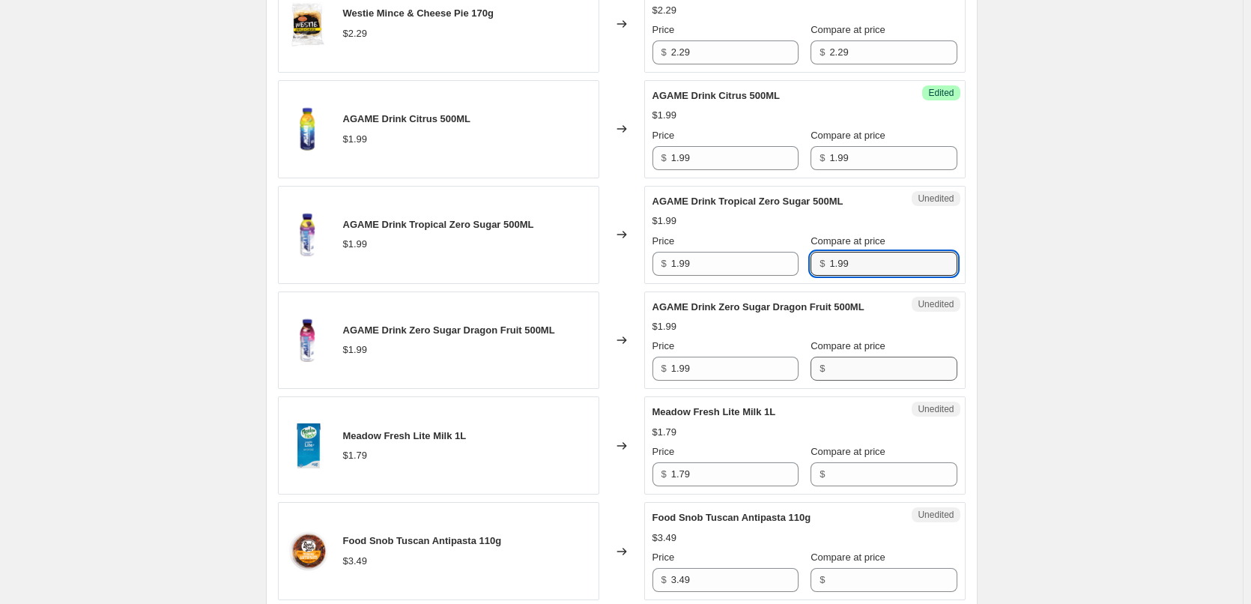
type input "1.99"
drag, startPoint x: 840, startPoint y: 388, endPoint x: 856, endPoint y: 367, distance: 26.2
click at [847, 380] on input "Compare at price" at bounding box center [892, 368] width 127 height 24
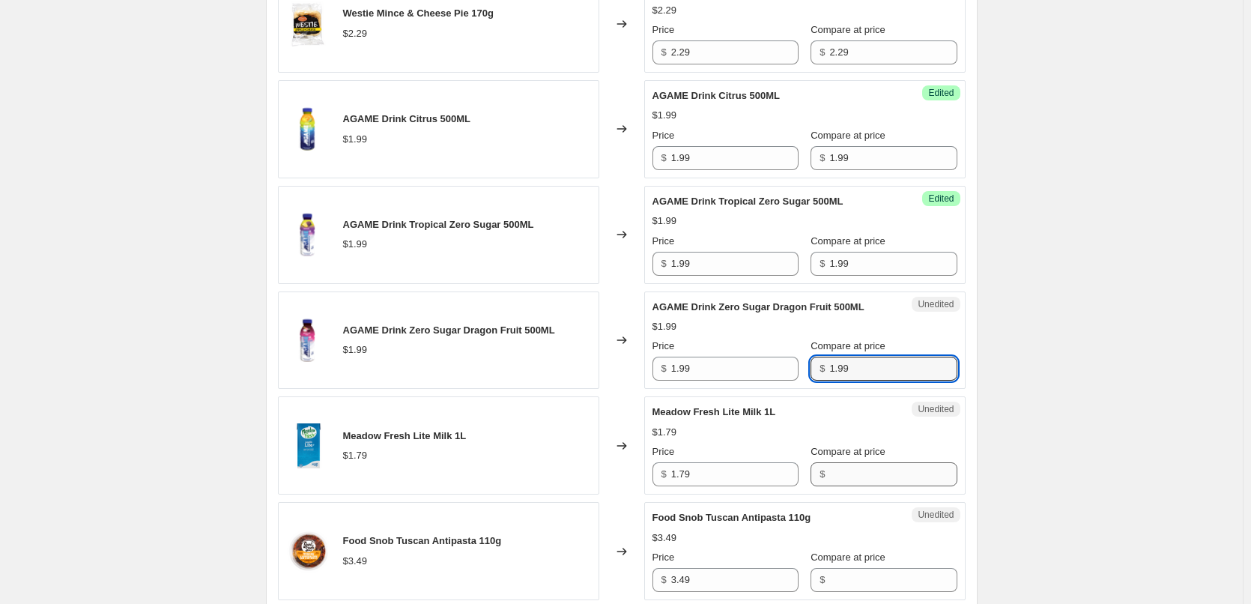
type input "1.99"
drag, startPoint x: 856, startPoint y: 493, endPoint x: 890, endPoint y: 445, distance: 59.0
click at [868, 481] on input "Compare at price" at bounding box center [892, 474] width 127 height 24
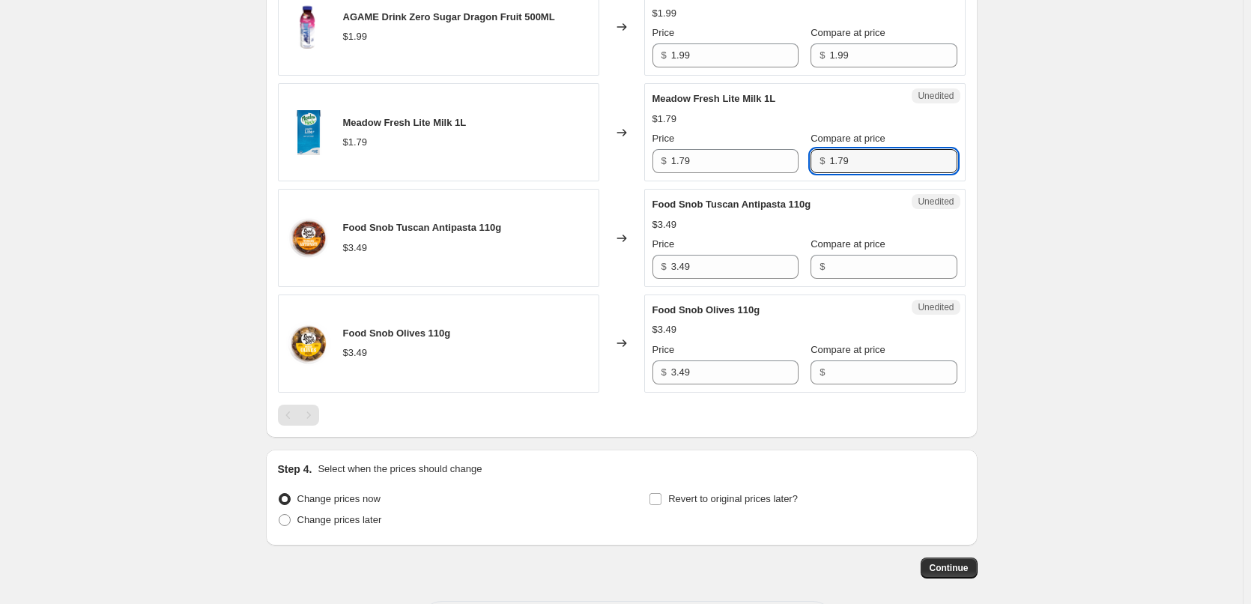
scroll to position [2172, 0]
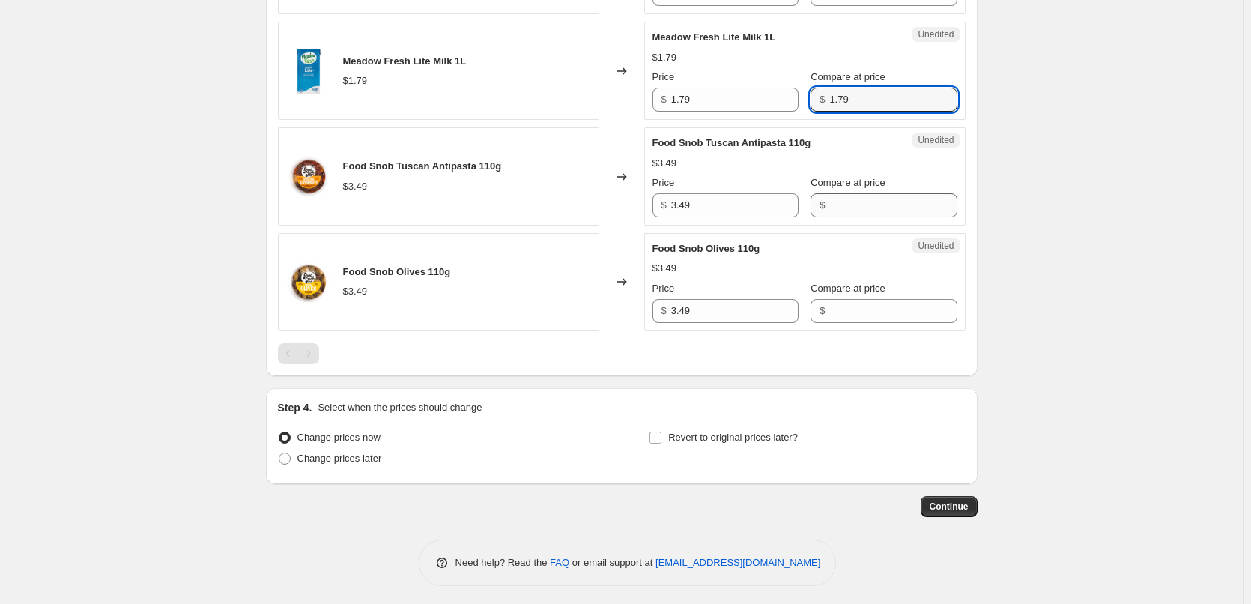
type input "1.79"
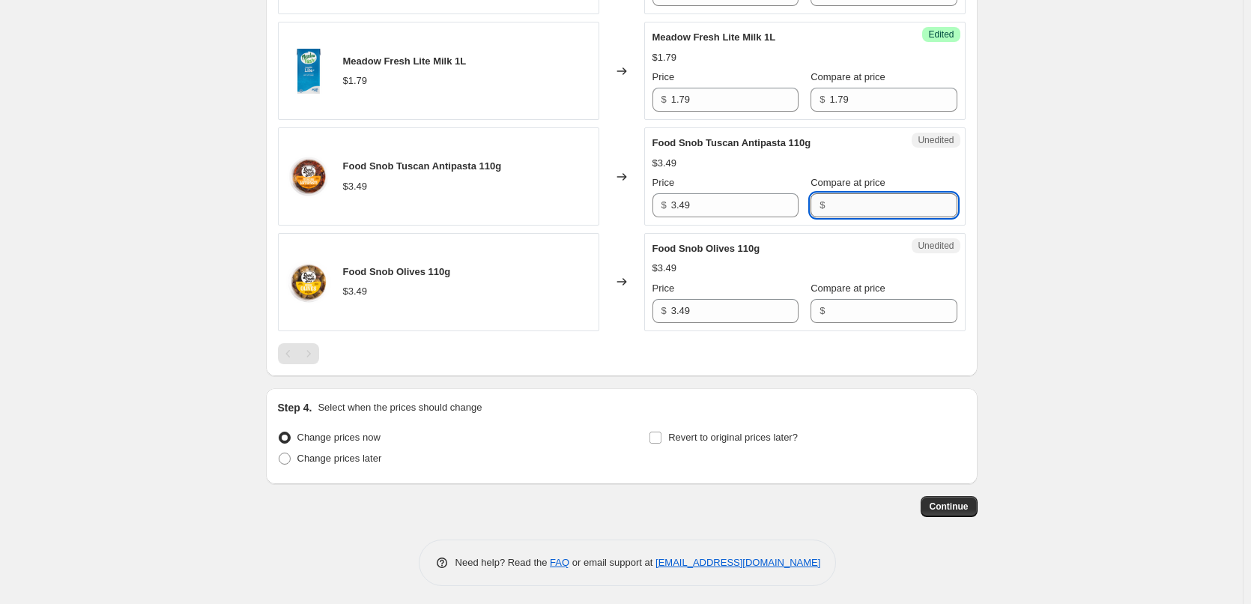
click at [846, 217] on input "Compare at price" at bounding box center [892, 205] width 127 height 24
type input "3.49"
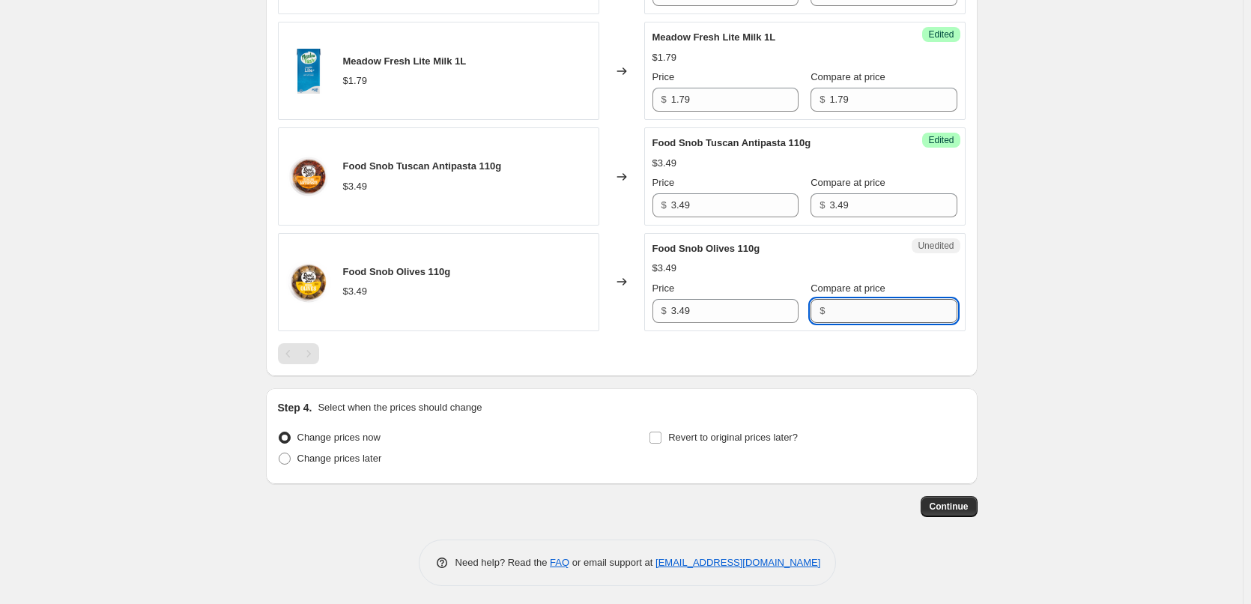
click at [847, 323] on input "Compare at price" at bounding box center [892, 311] width 127 height 24
type input "3.49"
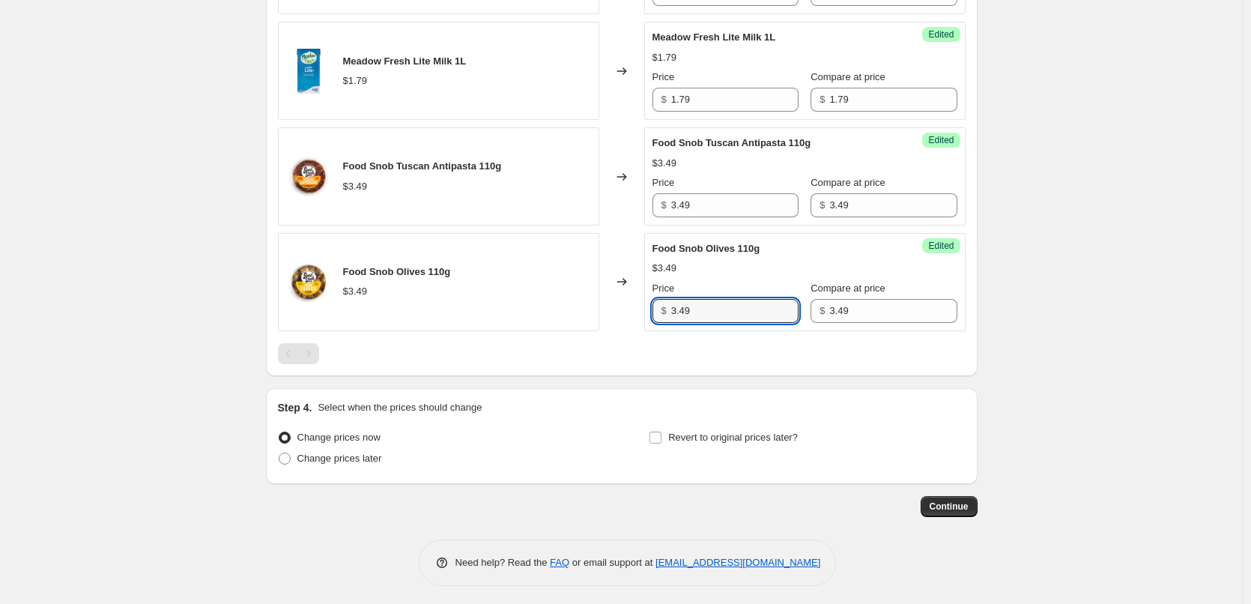
drag, startPoint x: 718, startPoint y: 322, endPoint x: 591, endPoint y: 320, distance: 127.3
click at [591, 320] on div "Food Snob Olives 110g $3.49 Changed to Success Edited Food Snob Olives 110g $3.…" at bounding box center [621, 282] width 687 height 98
type input "2.99"
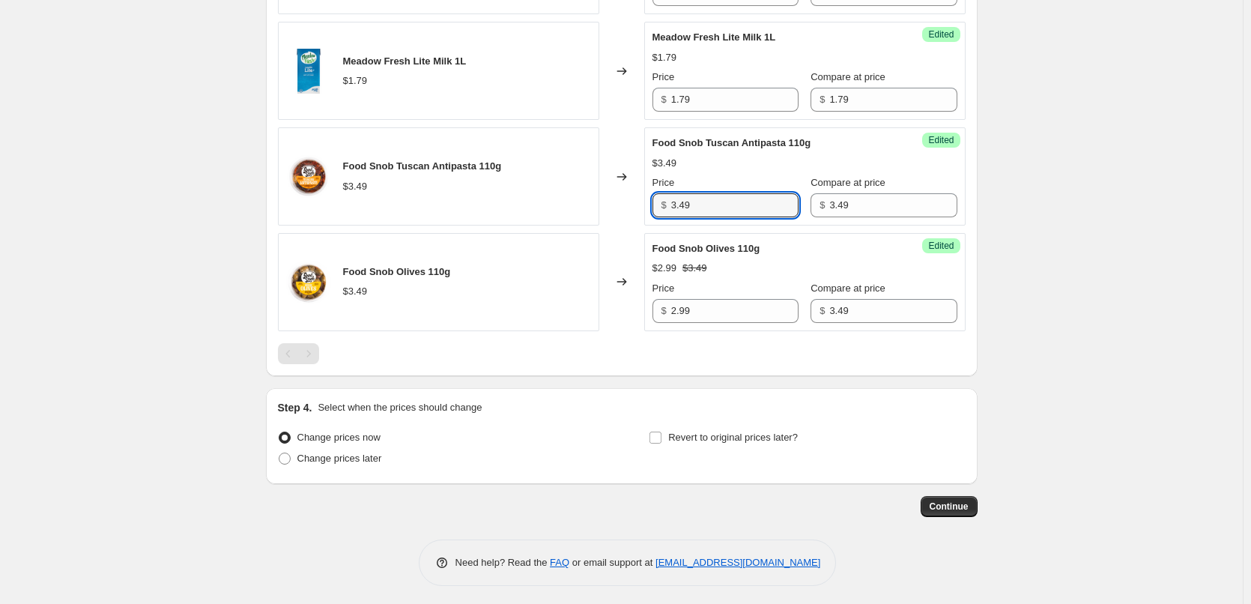
drag, startPoint x: 727, startPoint y: 224, endPoint x: 586, endPoint y: 221, distance: 140.8
click at [582, 220] on div "Food Snob Tuscan Antipasta 110g $3.49 Changed to Success Edited Food Snob Tusca…" at bounding box center [621, 176] width 687 height 98
type input "2.99"
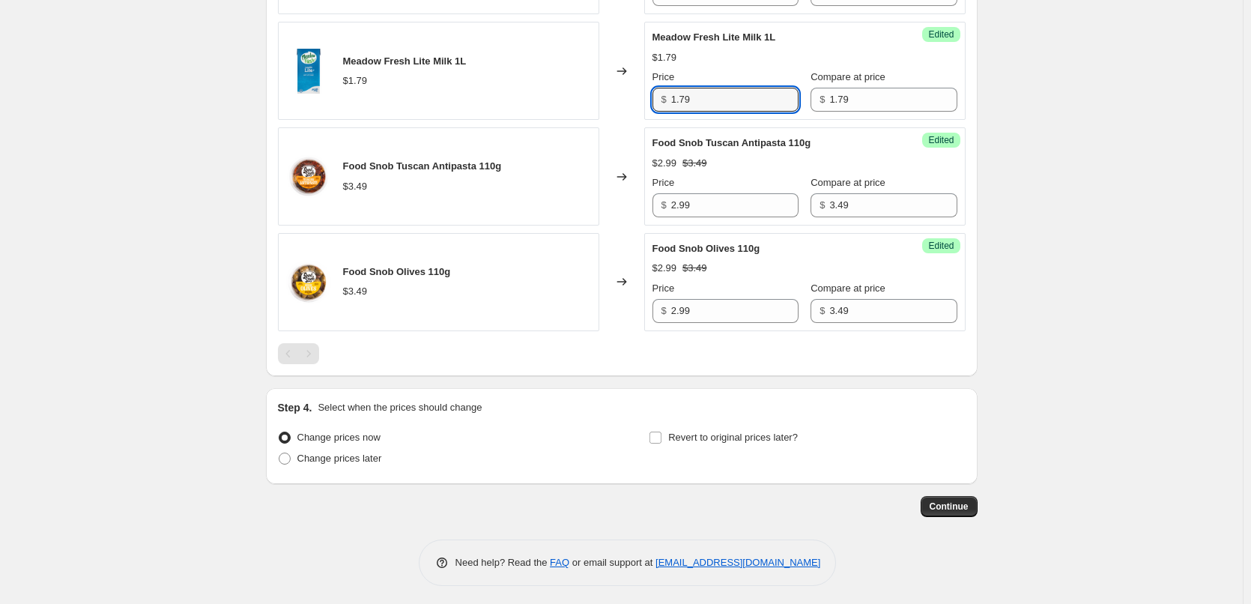
drag, startPoint x: 727, startPoint y: 117, endPoint x: 553, endPoint y: 117, distance: 173.7
click at [553, 117] on div "Meadow Fresh Lite Milk 1L $1.79 Changed to Success Edited Meadow Fresh Lite Mil…" at bounding box center [621, 71] width 687 height 98
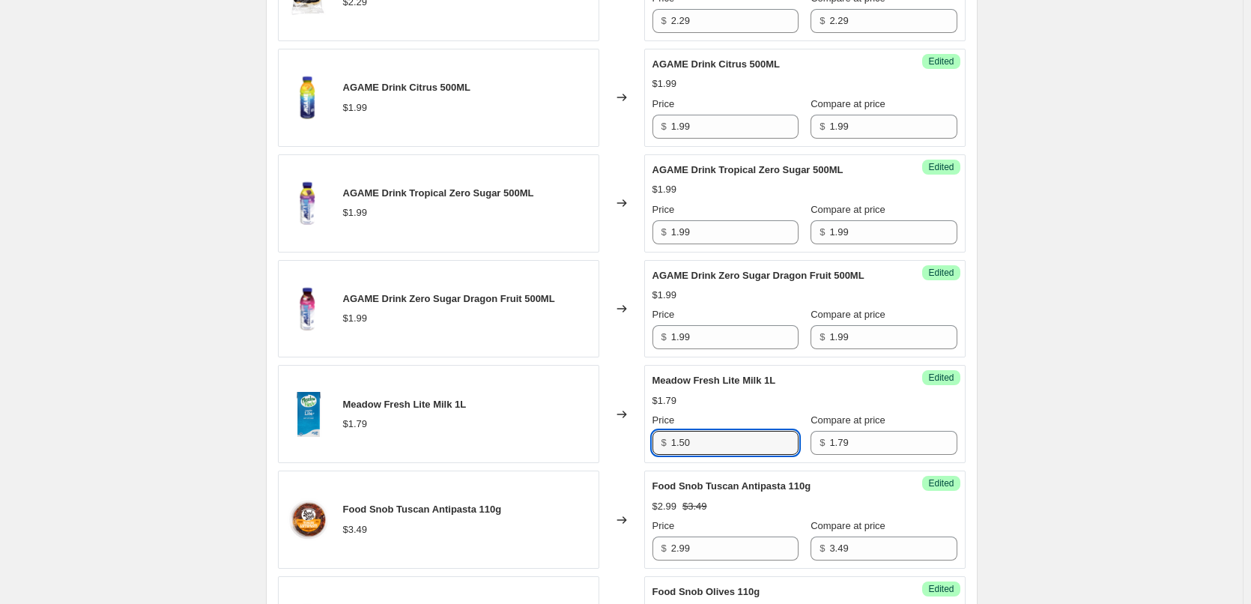
scroll to position [1797, 0]
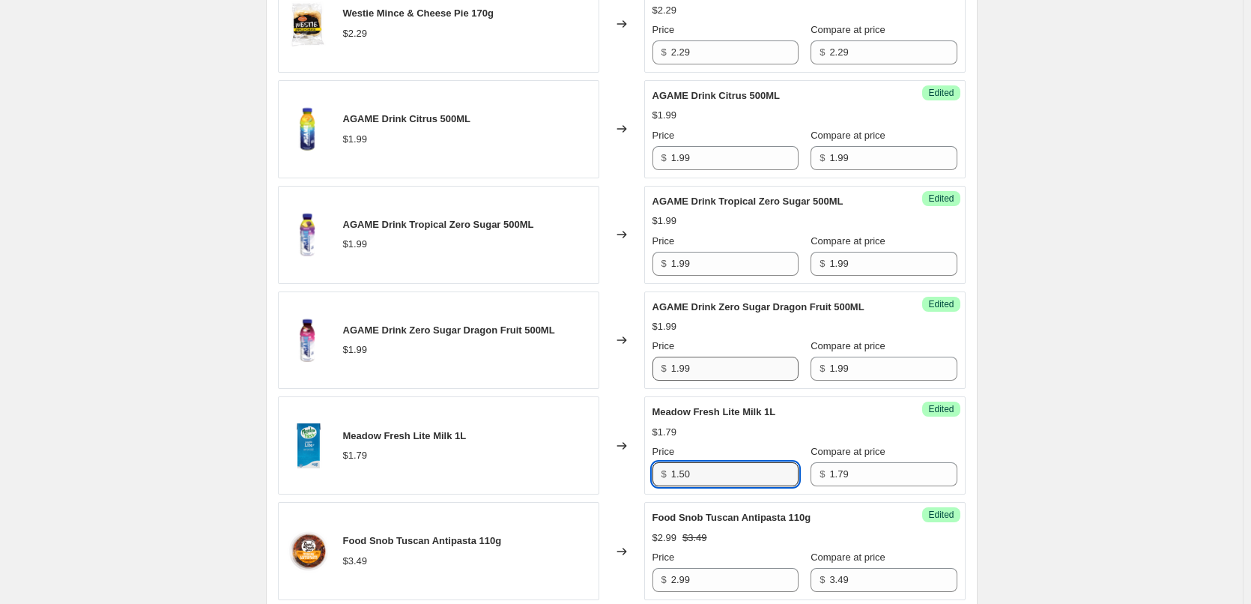
type input "1.50"
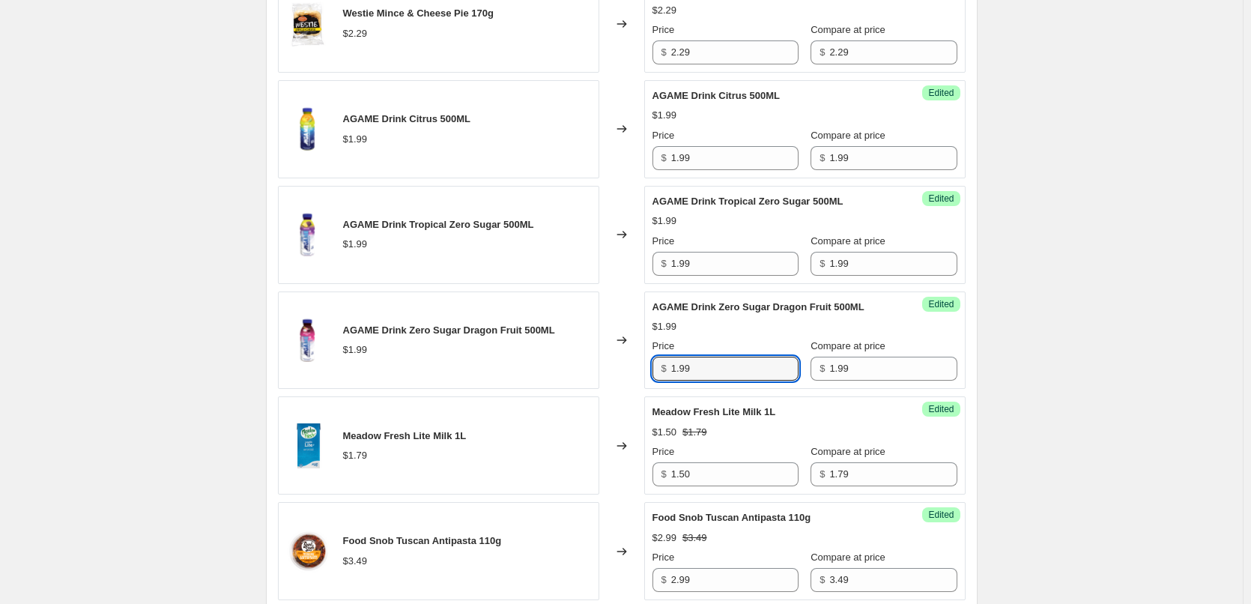
drag, startPoint x: 704, startPoint y: 384, endPoint x: 635, endPoint y: 382, distance: 68.9
click at [635, 382] on div "AGAME Drink Zero Sugar Dragon Fruit 500ML $1.99 Changed to Success Edited AGAME…" at bounding box center [621, 340] width 687 height 98
type input "1"
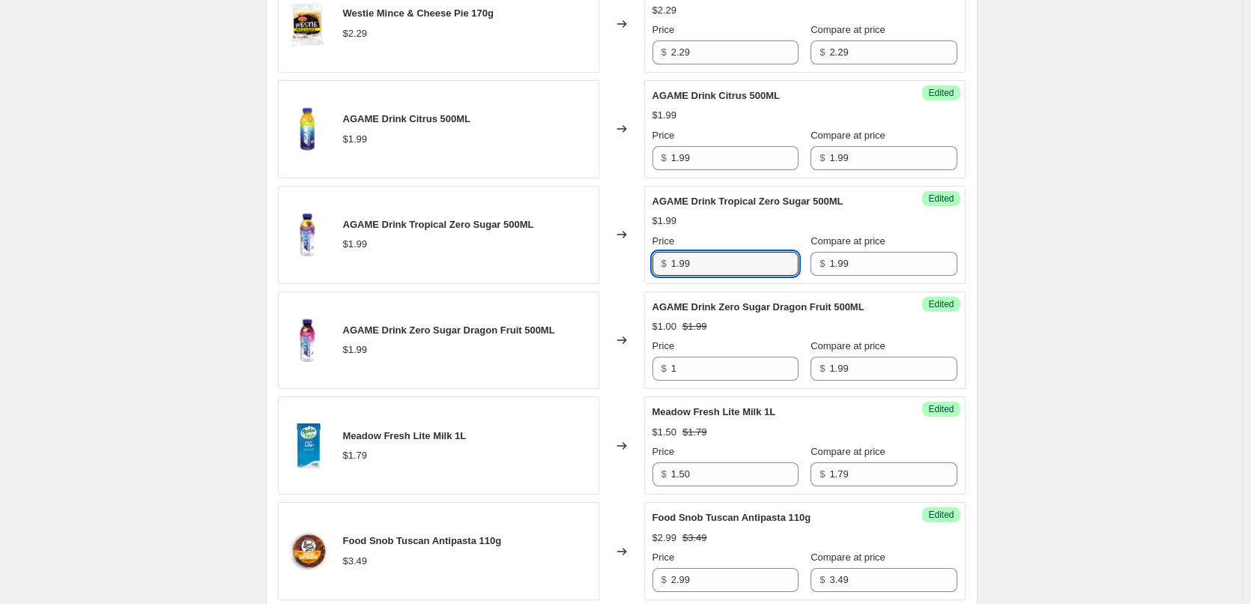
drag, startPoint x: 705, startPoint y: 279, endPoint x: 629, endPoint y: 270, distance: 76.8
click at [629, 270] on div "AGAME Drink Tropical Zero Sugar 500ML $1.99 Changed to Success Edited AGAME Dri…" at bounding box center [621, 235] width 687 height 98
type input "1"
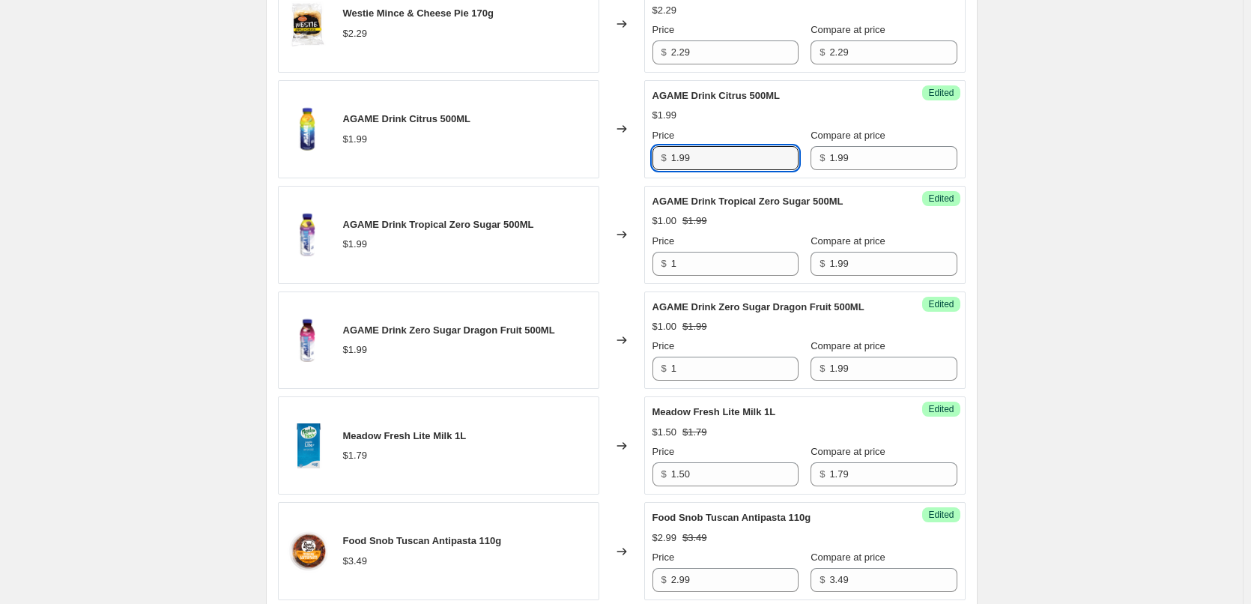
drag, startPoint x: 697, startPoint y: 175, endPoint x: 661, endPoint y: 163, distance: 37.9
click at [646, 173] on div "AGAME Drink Citrus 500ML $1.99 Changed to Success Edited AGAME Drink Citrus 500…" at bounding box center [621, 129] width 687 height 98
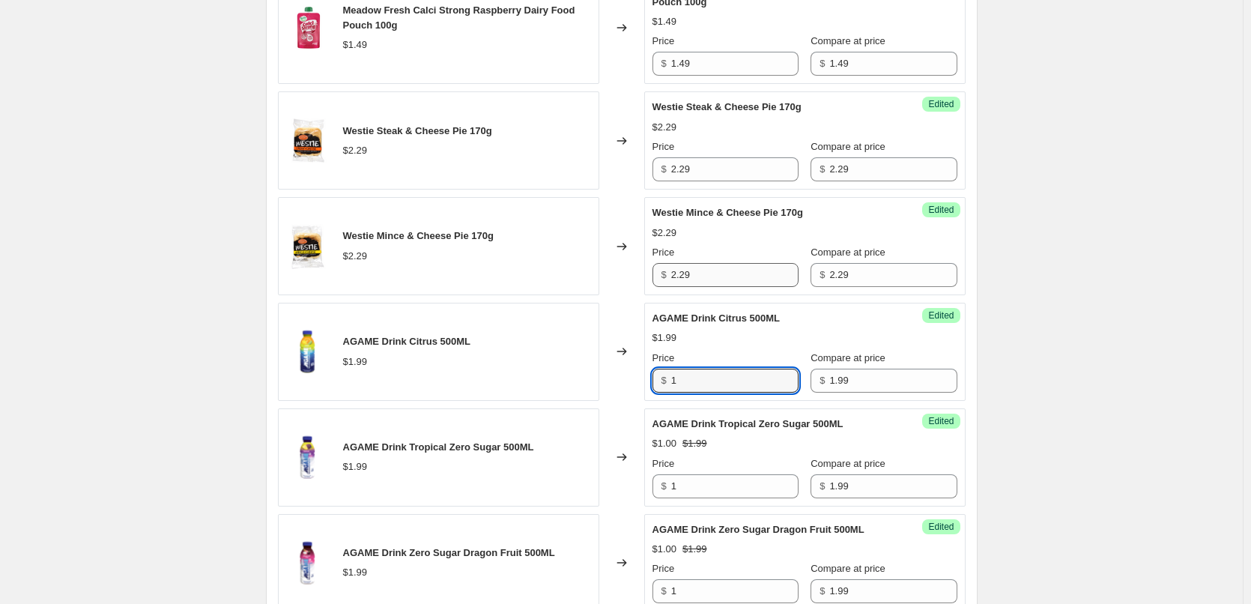
scroll to position [1573, 0]
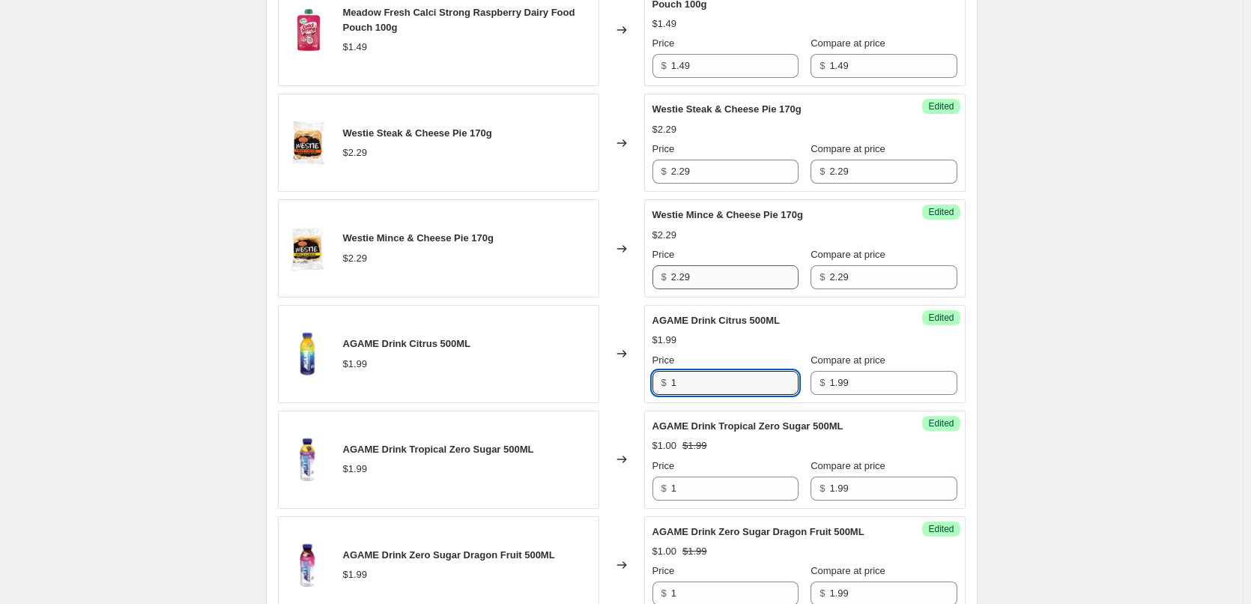
type input "1"
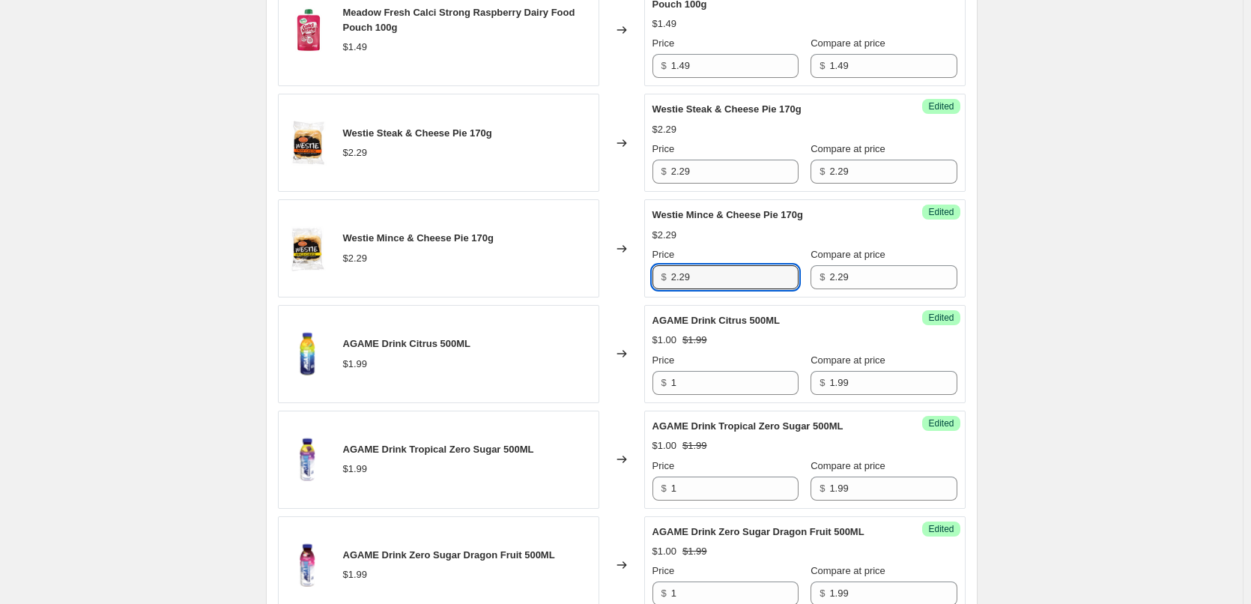
drag, startPoint x: 706, startPoint y: 289, endPoint x: 637, endPoint y: 289, distance: 69.6
click at [637, 289] on div "Westie Mince & Cheese Pie 170g $2.29 Changed to Success Edited Westie Mince & C…" at bounding box center [621, 248] width 687 height 98
type input "2.25"
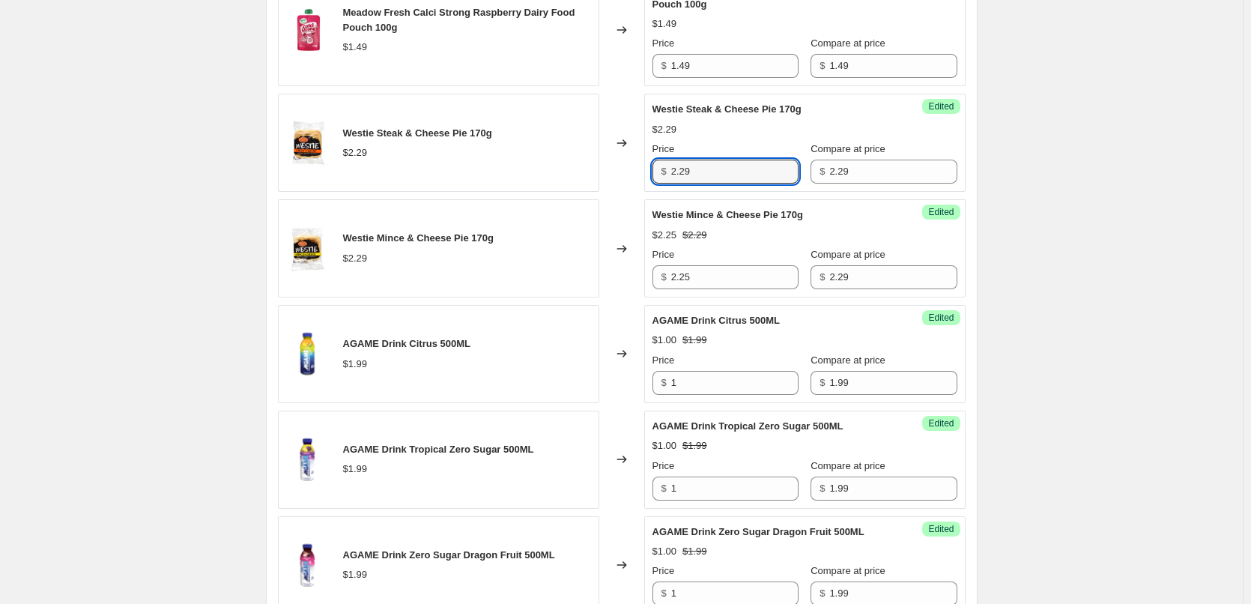
drag, startPoint x: 660, startPoint y: 187, endPoint x: 646, endPoint y: 181, distance: 14.8
click at [646, 187] on div "Westie Steak & Cheese Pie 170g $2.29 Changed to Success Edited Westie Steak & C…" at bounding box center [621, 143] width 687 height 98
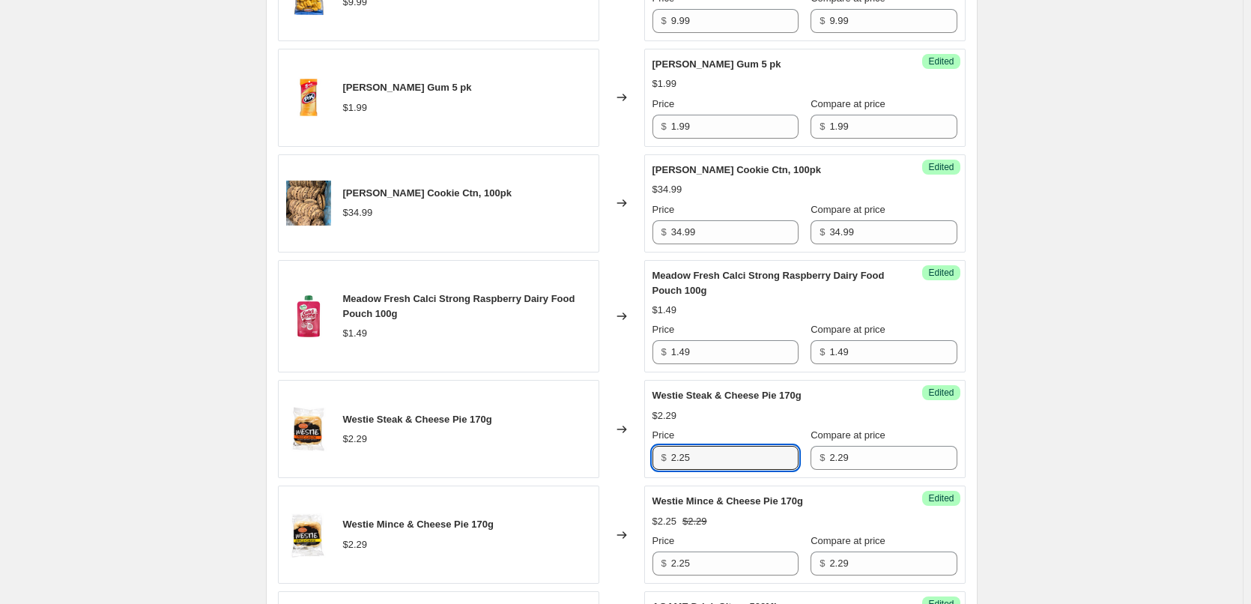
scroll to position [1273, 0]
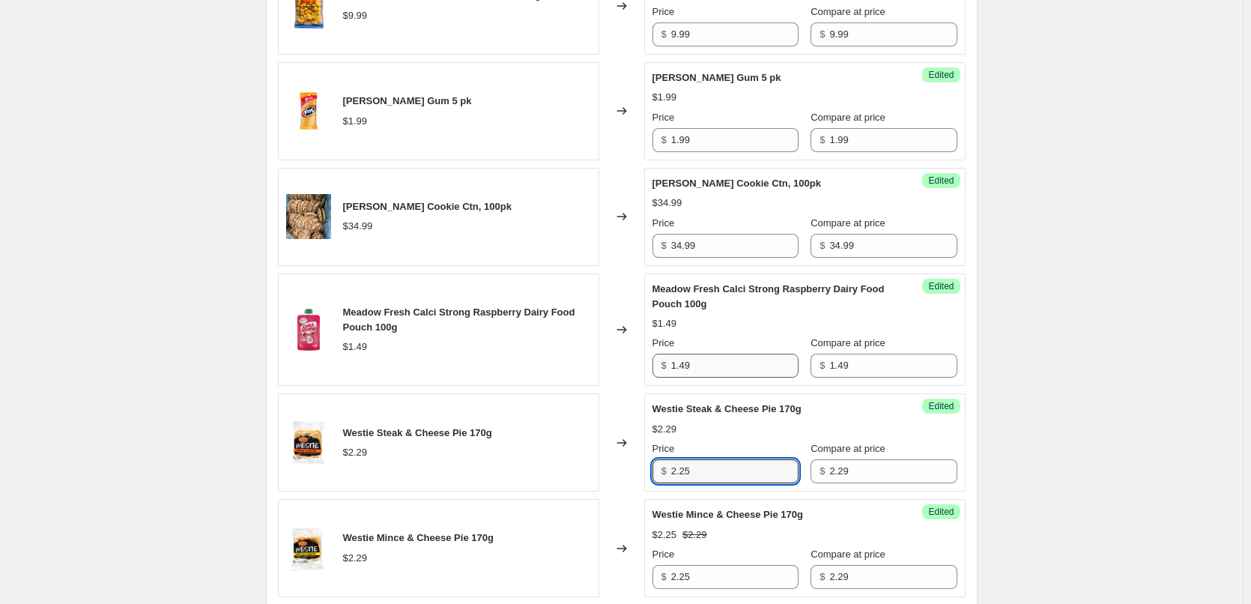
type input "2.25"
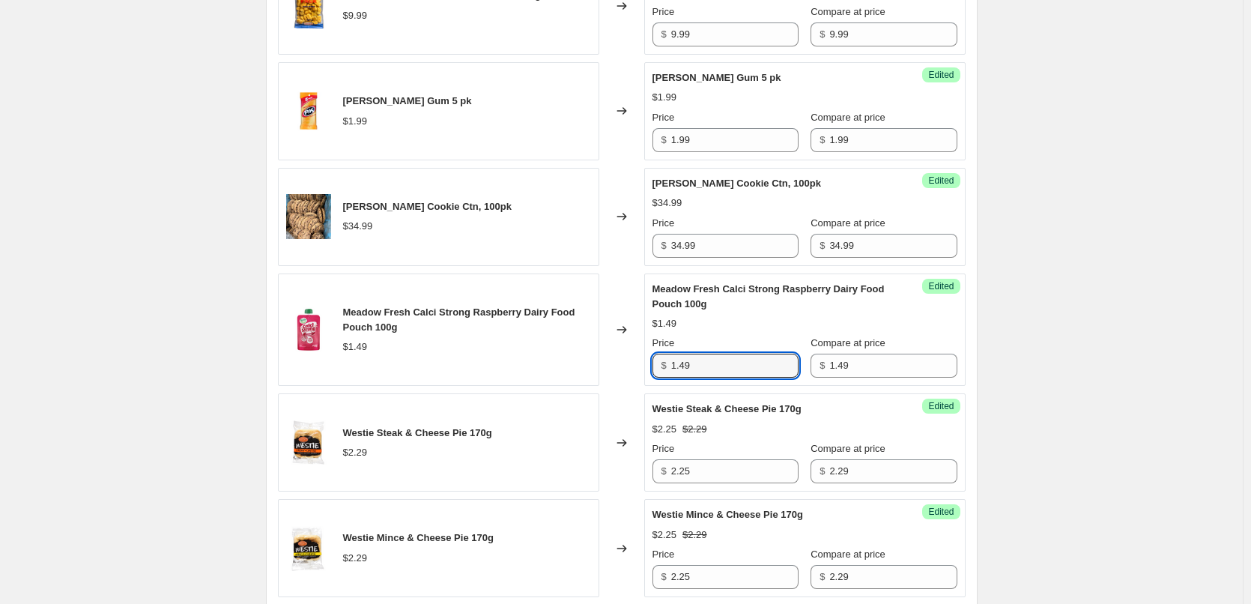
drag, startPoint x: 709, startPoint y: 376, endPoint x: 616, endPoint y: 388, distance: 93.6
click at [616, 386] on div "Meadow Fresh Calci Strong Raspberry Dairy Food Pouch 100g $1.49 Changed to Succ…" at bounding box center [621, 329] width 687 height 113
type input "0.81"
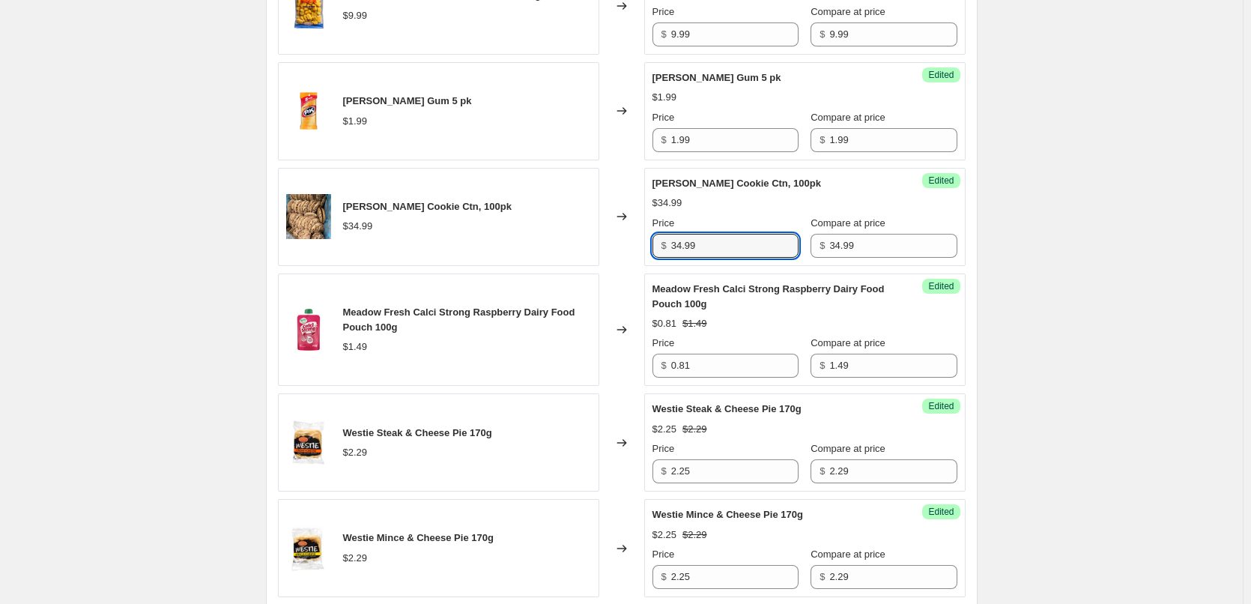
drag, startPoint x: 737, startPoint y: 268, endPoint x: 642, endPoint y: 264, distance: 95.2
click at [642, 264] on div "Higgins Cookie Ctn, 100pk $34.99 Changed to Success Edited Higgins Cookie Ctn, …" at bounding box center [621, 217] width 687 height 98
type input "32.99"
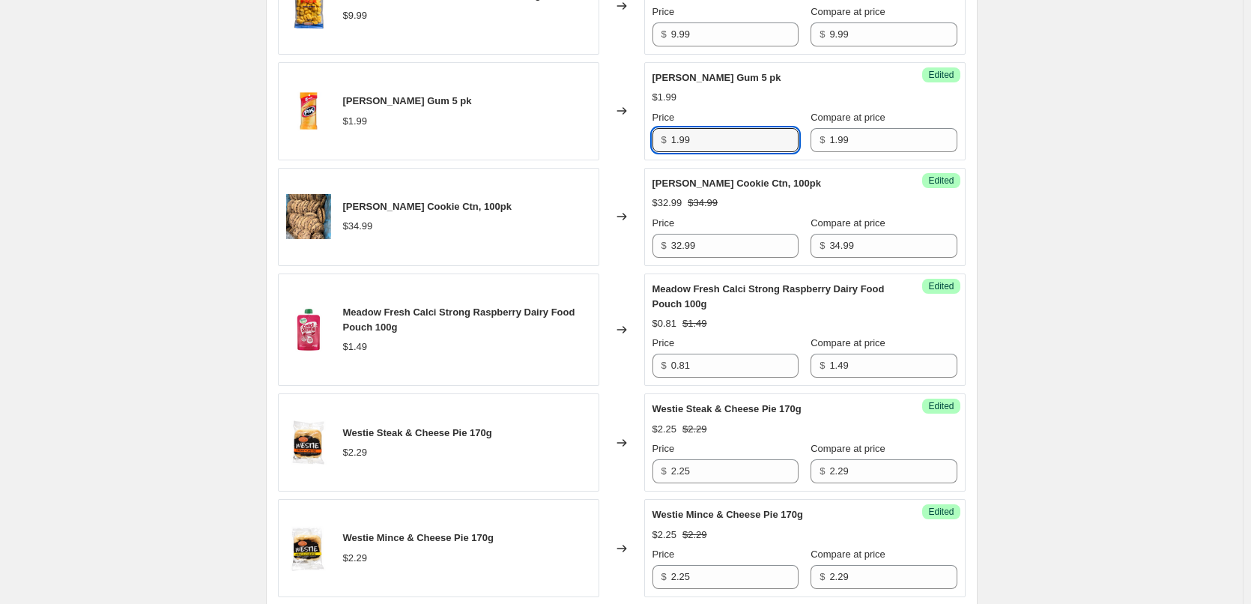
drag, startPoint x: 723, startPoint y: 161, endPoint x: 598, endPoint y: 161, distance: 125.1
click at [598, 160] on div "Wrigley's P.K. Gum 5 pk $1.99 Changed to Success Edited Wrigley's P.K. Gum 5 pk…" at bounding box center [621, 111] width 687 height 98
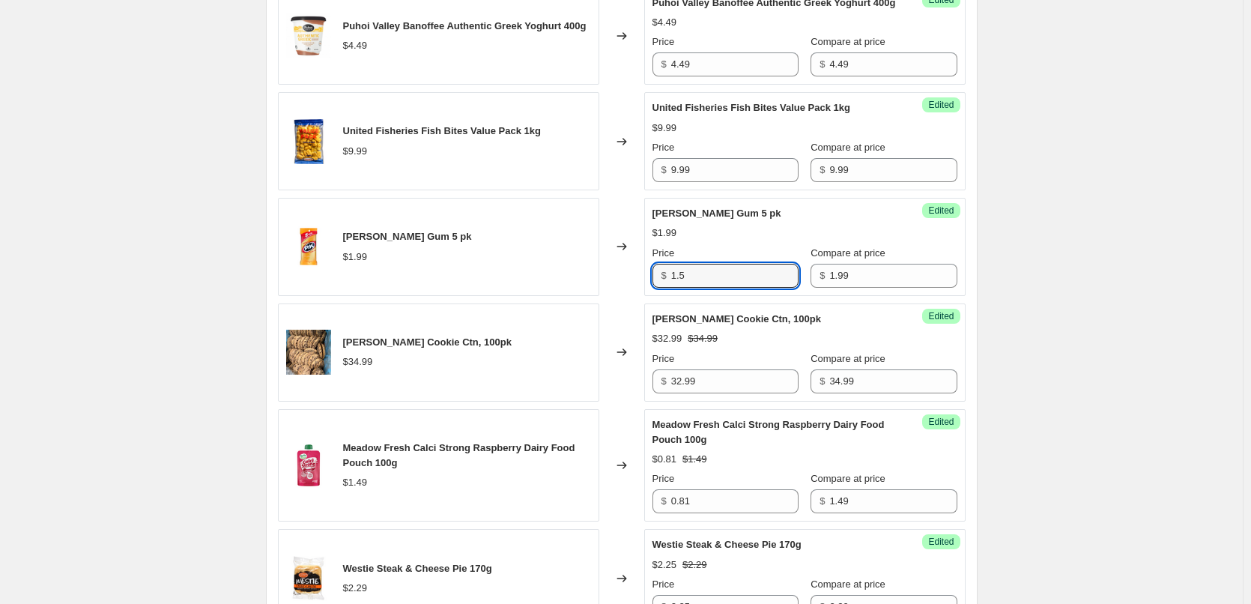
scroll to position [1123, 0]
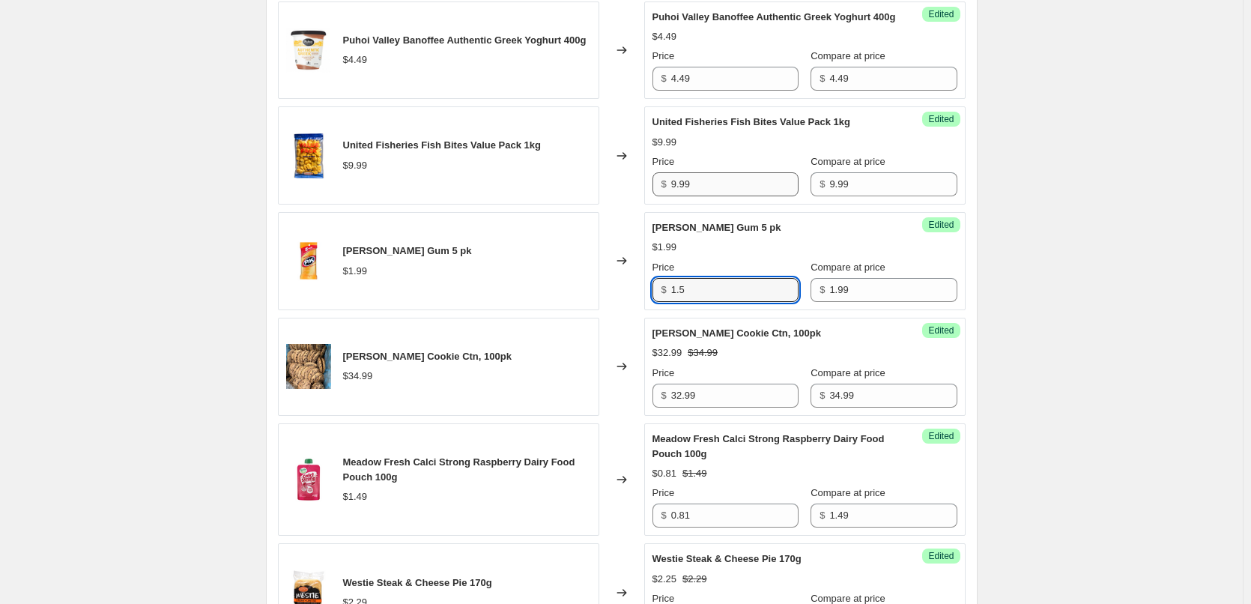
type input "1.5"
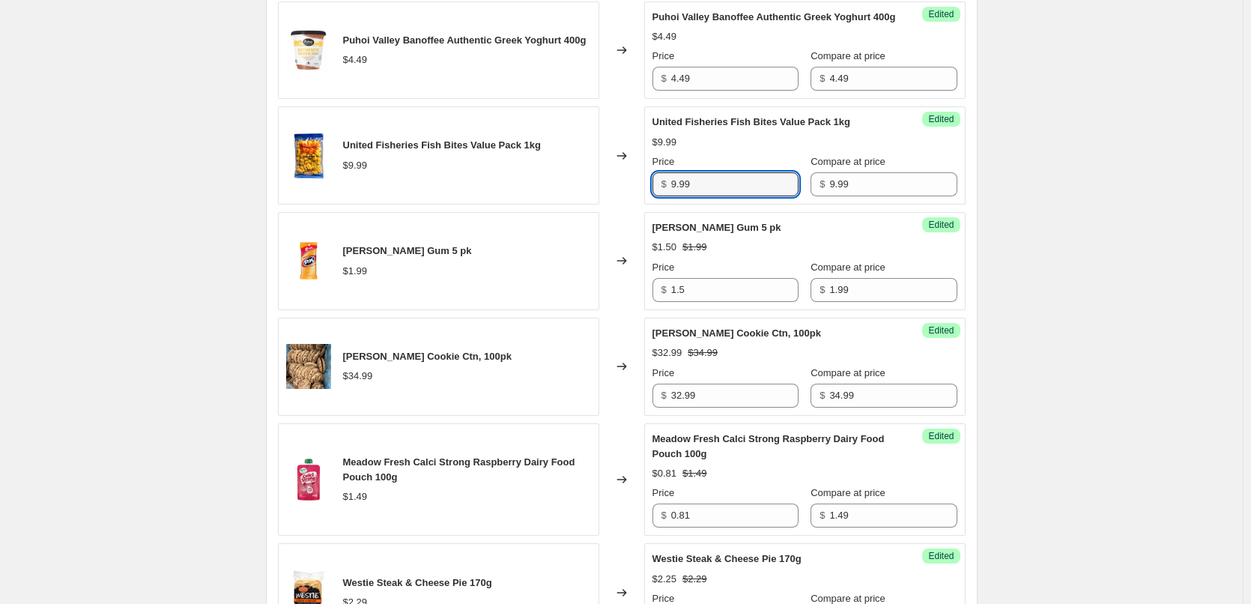
drag, startPoint x: 699, startPoint y: 201, endPoint x: 632, endPoint y: 203, distance: 67.4
click at [632, 203] on div "United Fisheries Fish Bites Value Pack 1kg $9.99 Changed to Success Edited Unit…" at bounding box center [621, 155] width 687 height 98
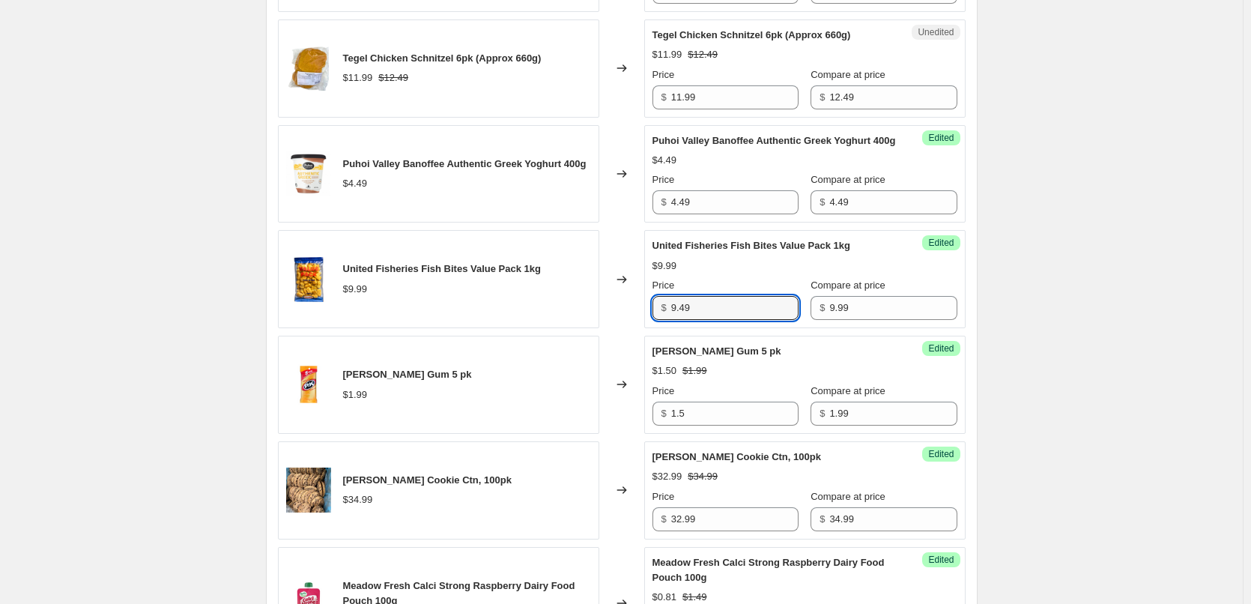
scroll to position [974, 0]
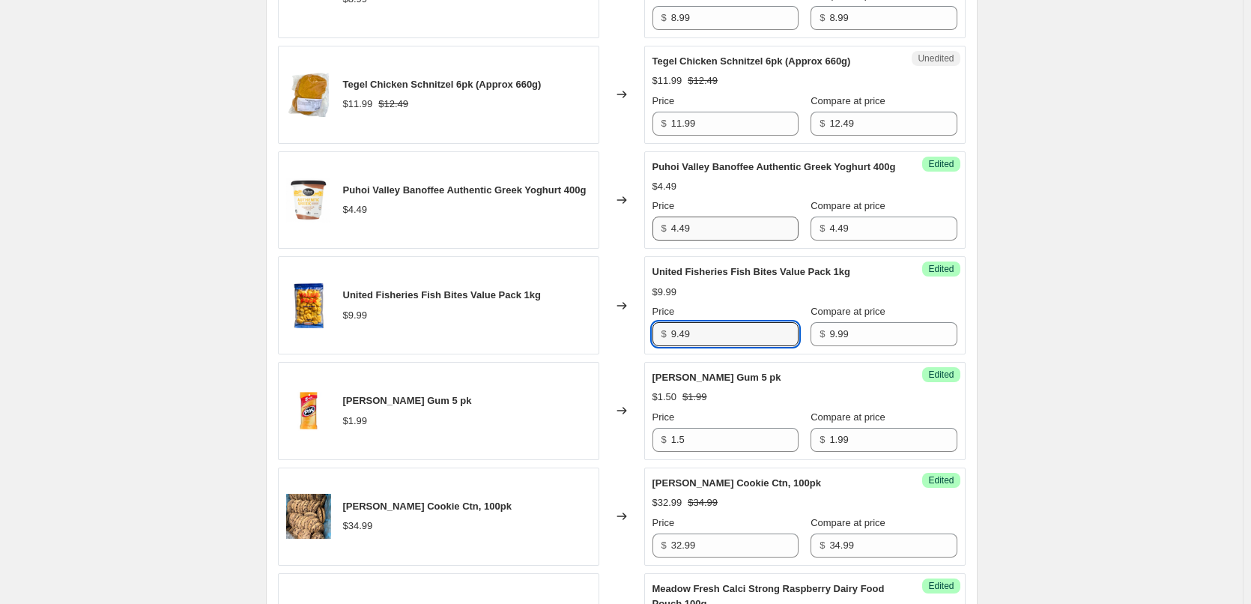
type input "9.49"
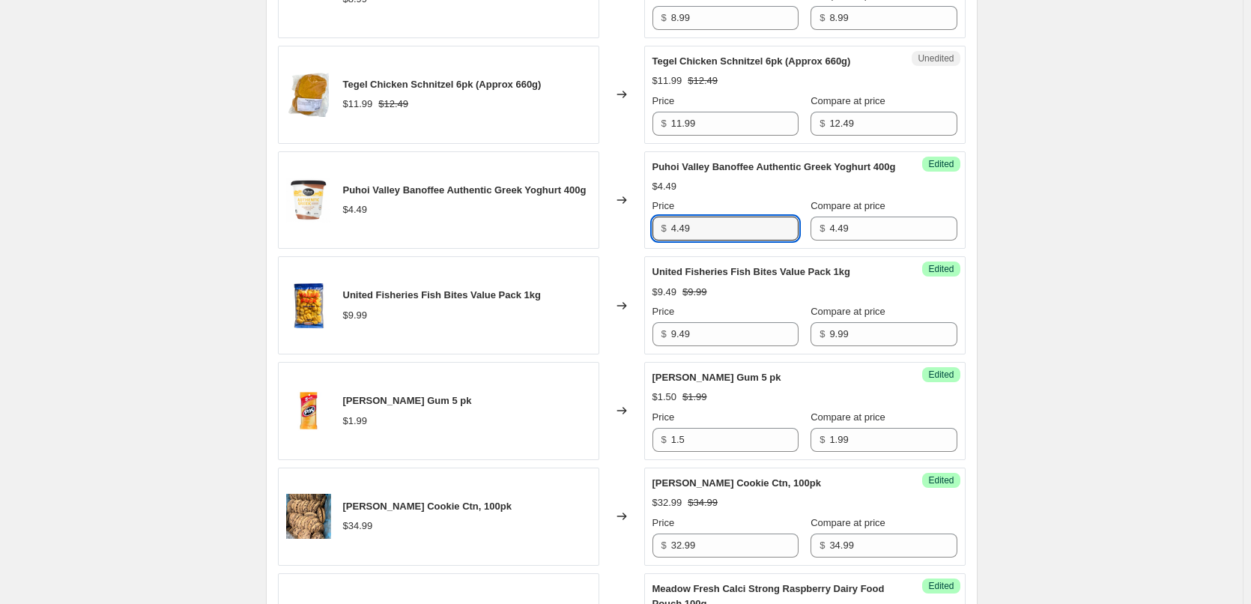
drag, startPoint x: 710, startPoint y: 246, endPoint x: 628, endPoint y: 243, distance: 81.7
click at [628, 243] on div "Puhoi Valley Banoffee Authentic Greek Yoghurt 400g $4.49 Changed to Success Edi…" at bounding box center [621, 200] width 687 height 98
type input "3.50"
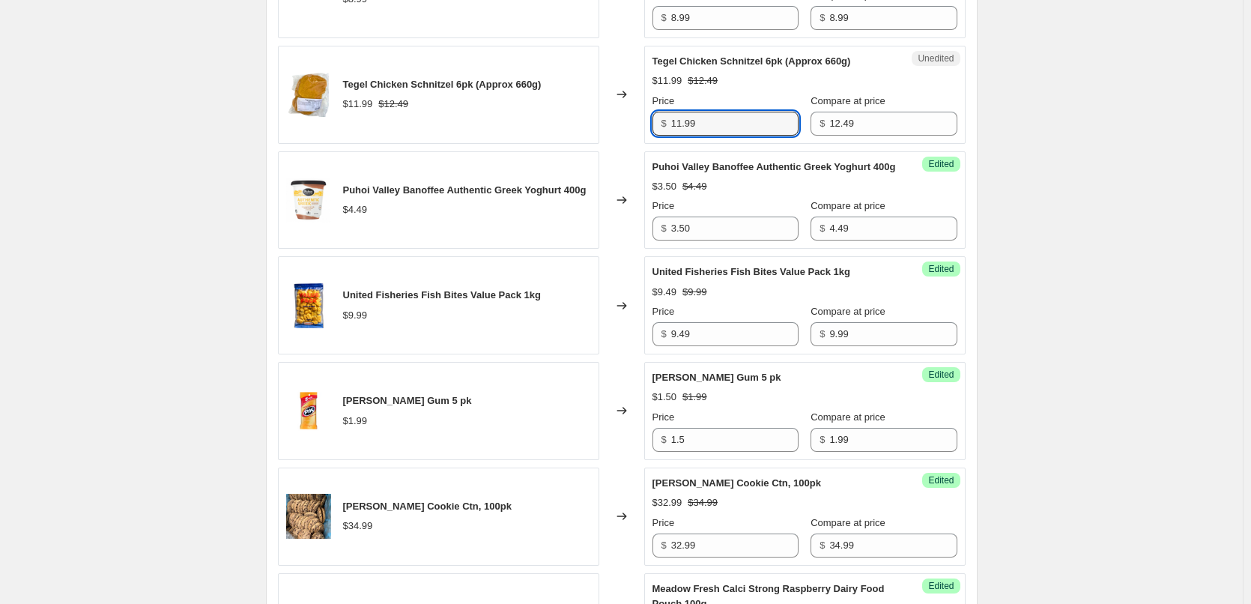
drag, startPoint x: 729, startPoint y: 126, endPoint x: 609, endPoint y: 124, distance: 120.6
click at [609, 124] on div "Tegel Chicken Schnitzel 6pk (Approx 660g) $11.99 $12.49 Changed to Unedited Teg…" at bounding box center [621, 95] width 687 height 98
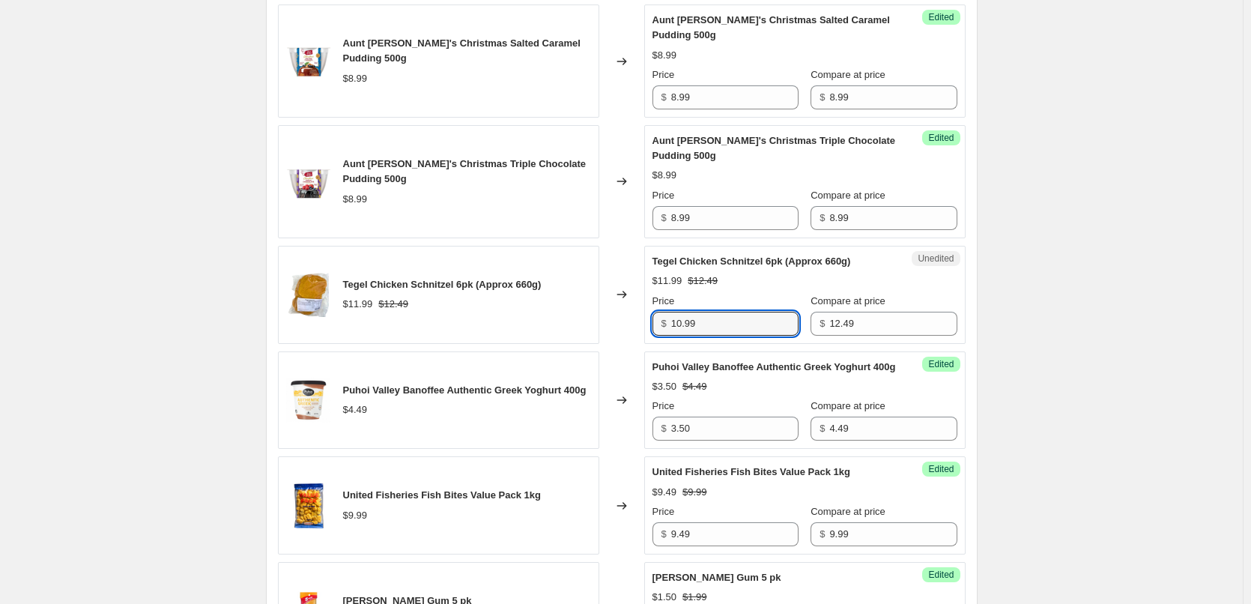
scroll to position [674, 0]
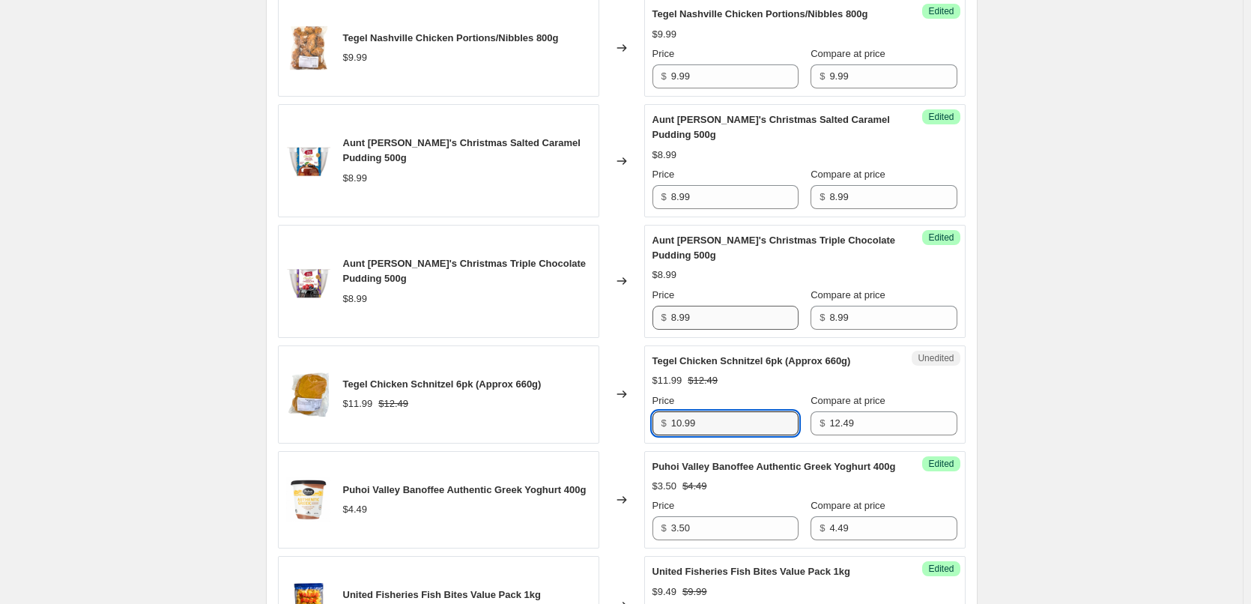
type input "10.99"
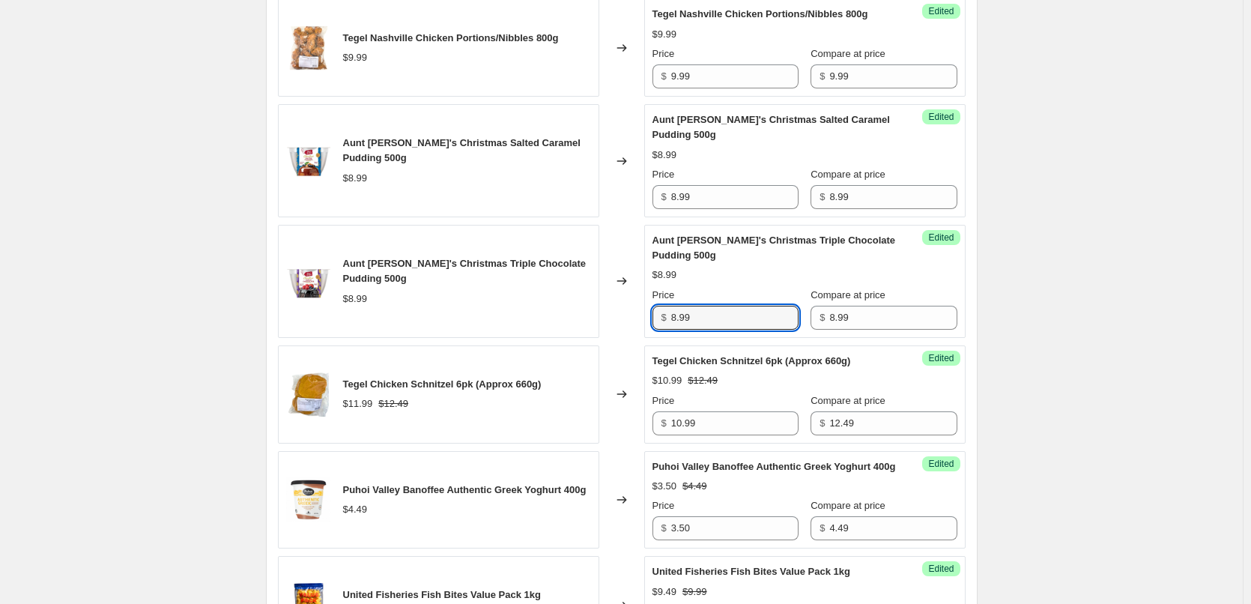
drag, startPoint x: 708, startPoint y: 312, endPoint x: 649, endPoint y: 317, distance: 59.3
click at [649, 317] on div "Success Edited Aunt Betty's Christmas Triple Chocolate Pudding 500g $8.99 Price…" at bounding box center [804, 281] width 321 height 113
type input "6.99"
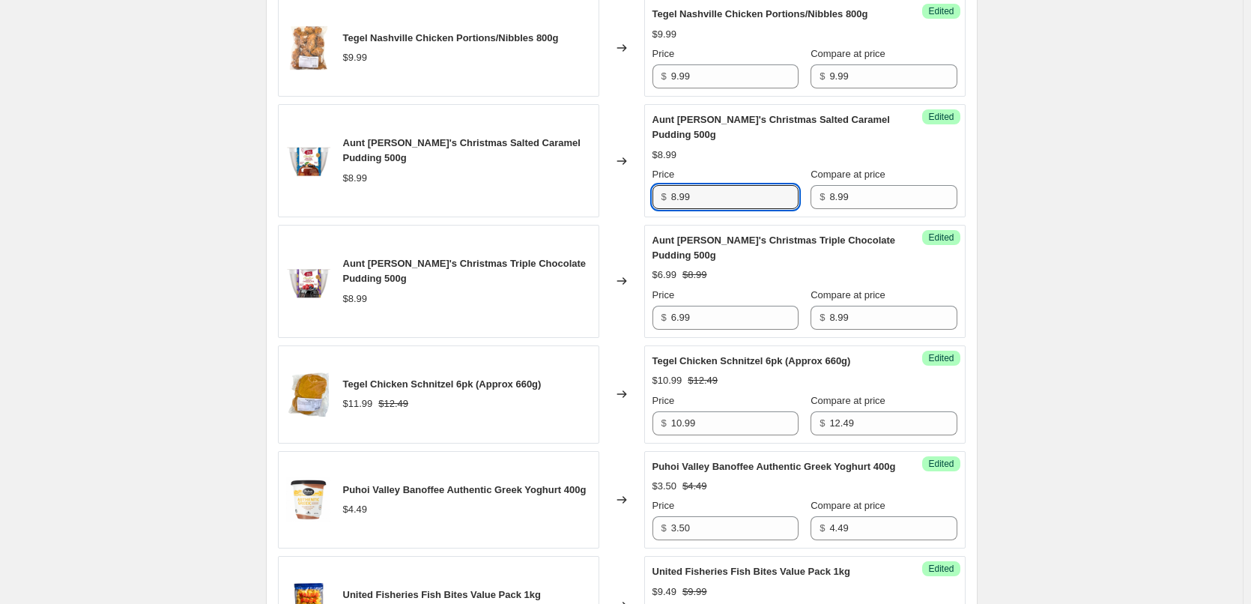
drag, startPoint x: 714, startPoint y: 197, endPoint x: 630, endPoint y: 194, distance: 83.9
click at [630, 194] on div "Aunt Betty's Christmas Salted Caramel Pudding 500g $8.99 Changed to Success Edi…" at bounding box center [621, 160] width 687 height 113
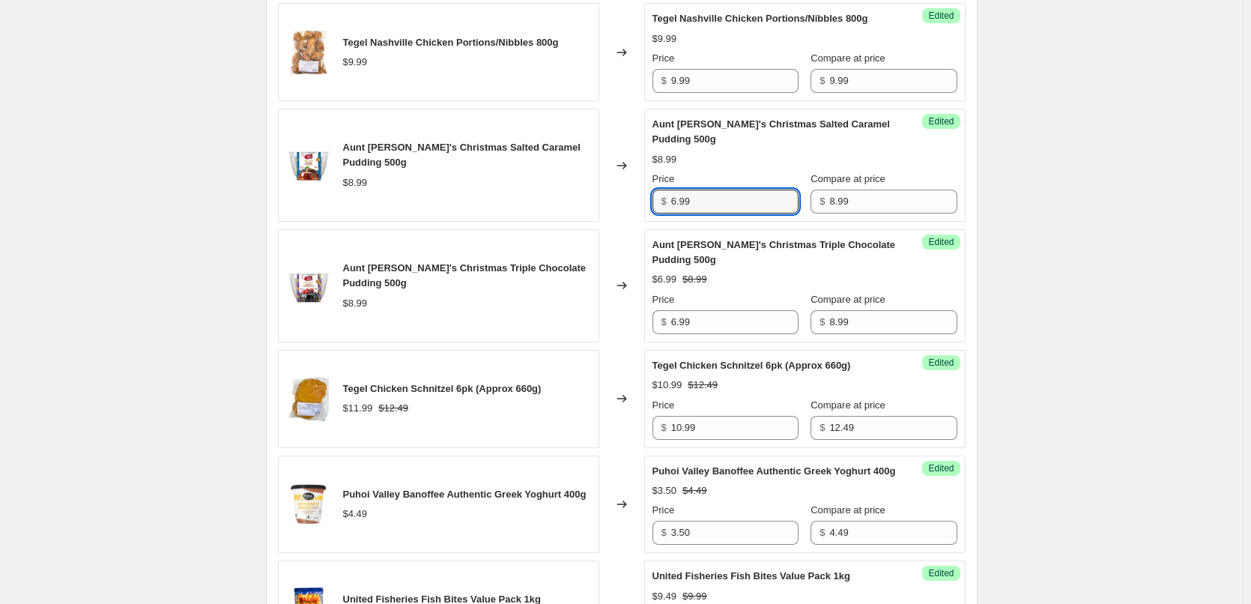
scroll to position [449, 0]
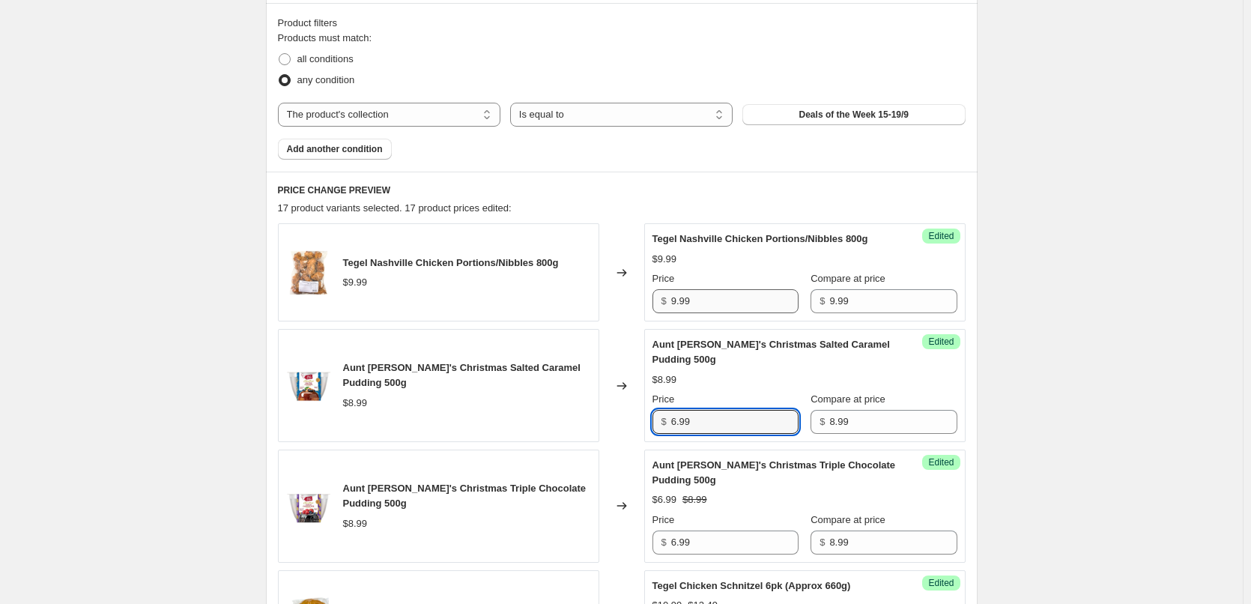
type input "6.99"
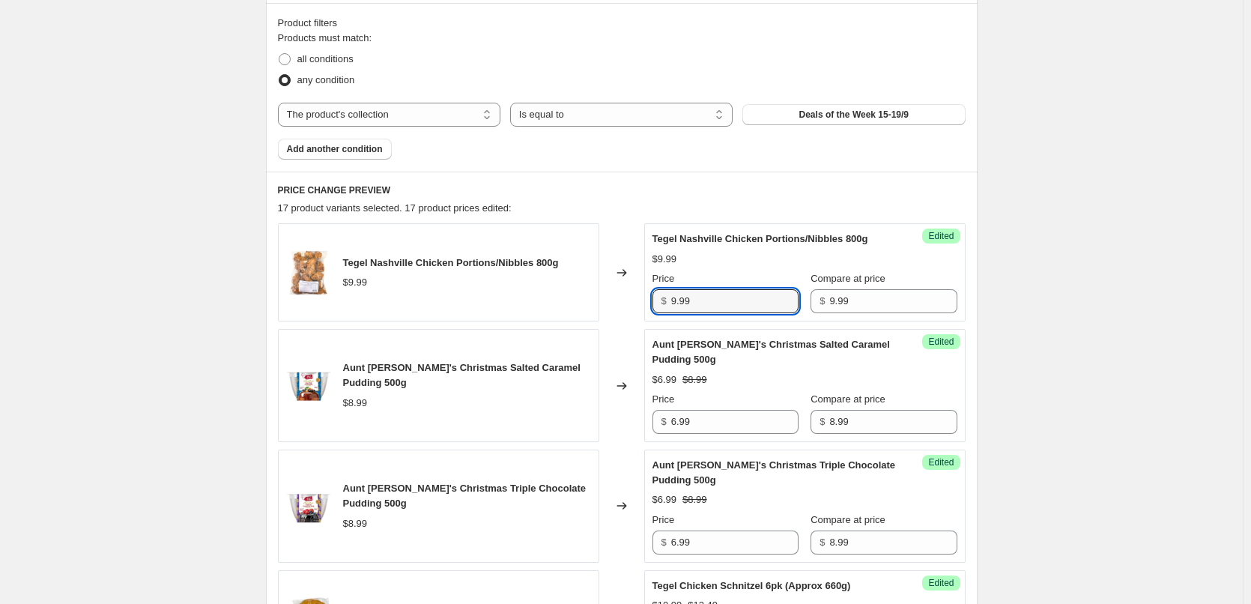
drag, startPoint x: 696, startPoint y: 303, endPoint x: 618, endPoint y: 296, distance: 78.9
click at [618, 296] on div "Tegel Nashville Chicken Portions/Nibbles 800g $9.99 Changed to Success Edited T…" at bounding box center [621, 272] width 687 height 98
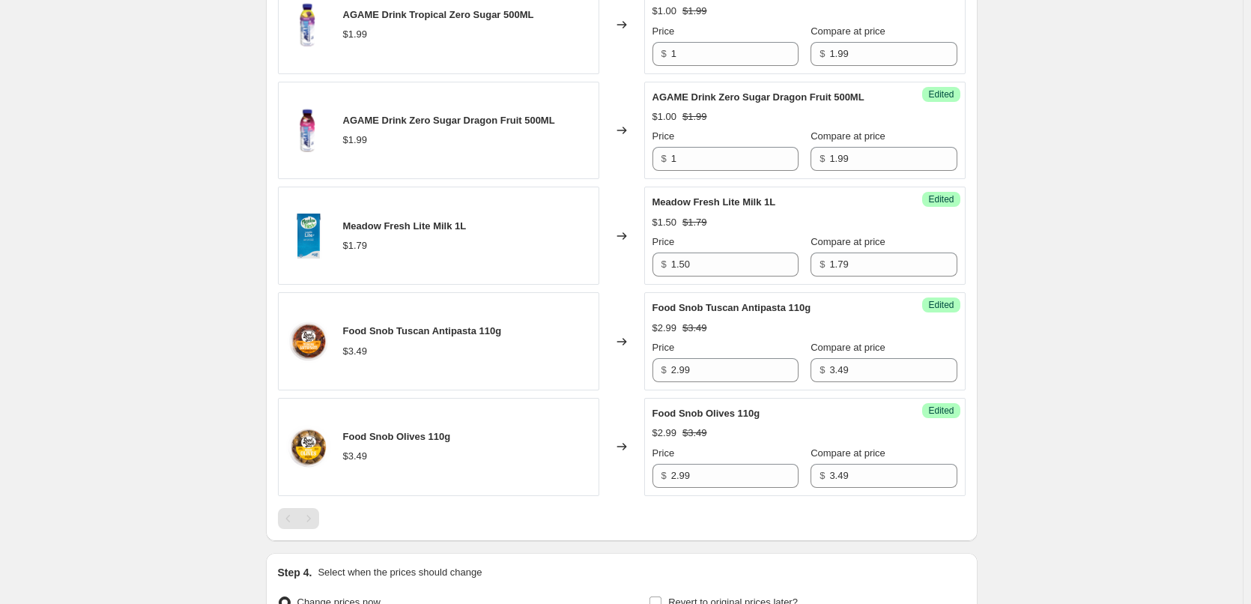
scroll to position [2022, 0]
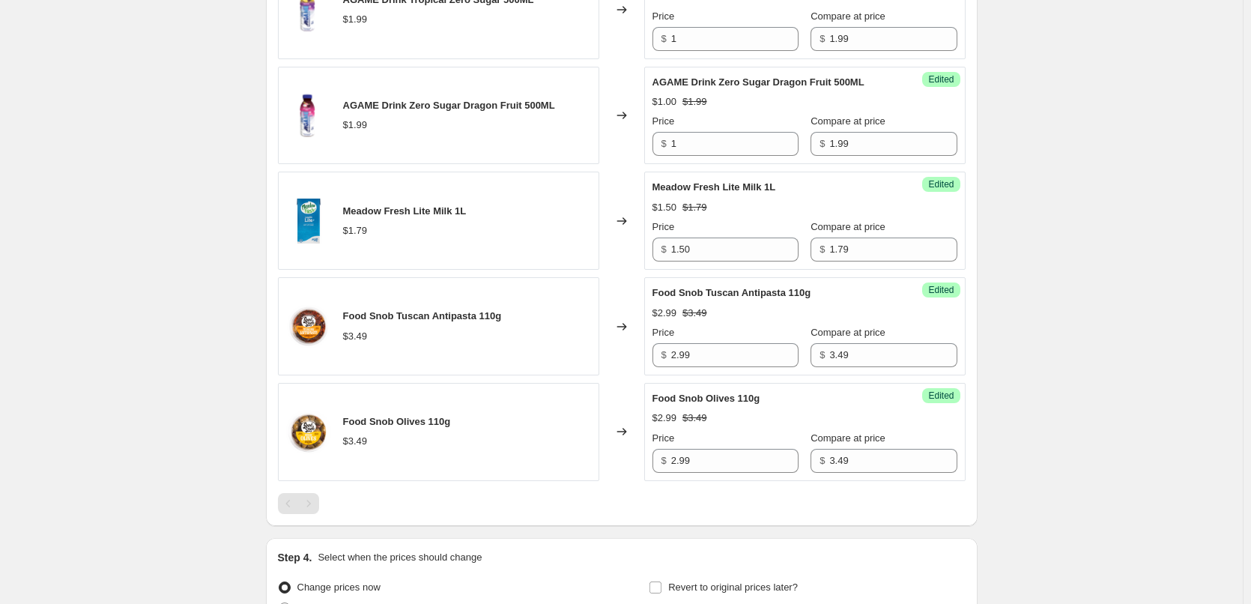
type input "8.99"
click at [313, 514] on div "Pagination" at bounding box center [308, 503] width 21 height 21
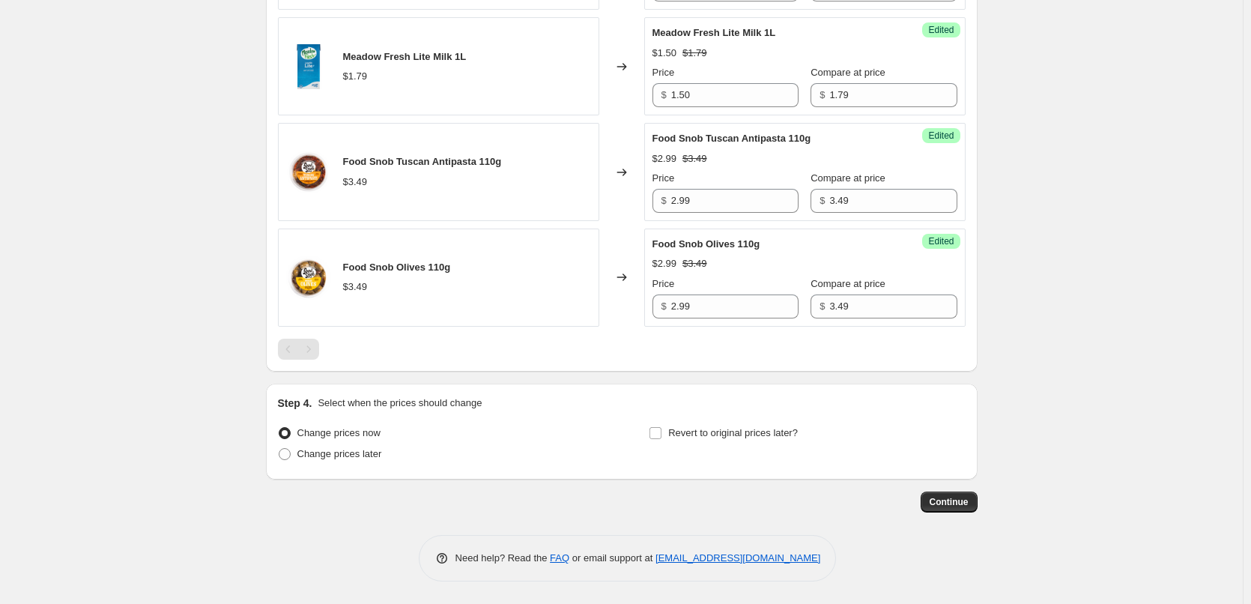
scroll to position [2191, 0]
click at [659, 433] on input "Revert to original prices later?" at bounding box center [655, 433] width 12 height 12
checkbox input "true"
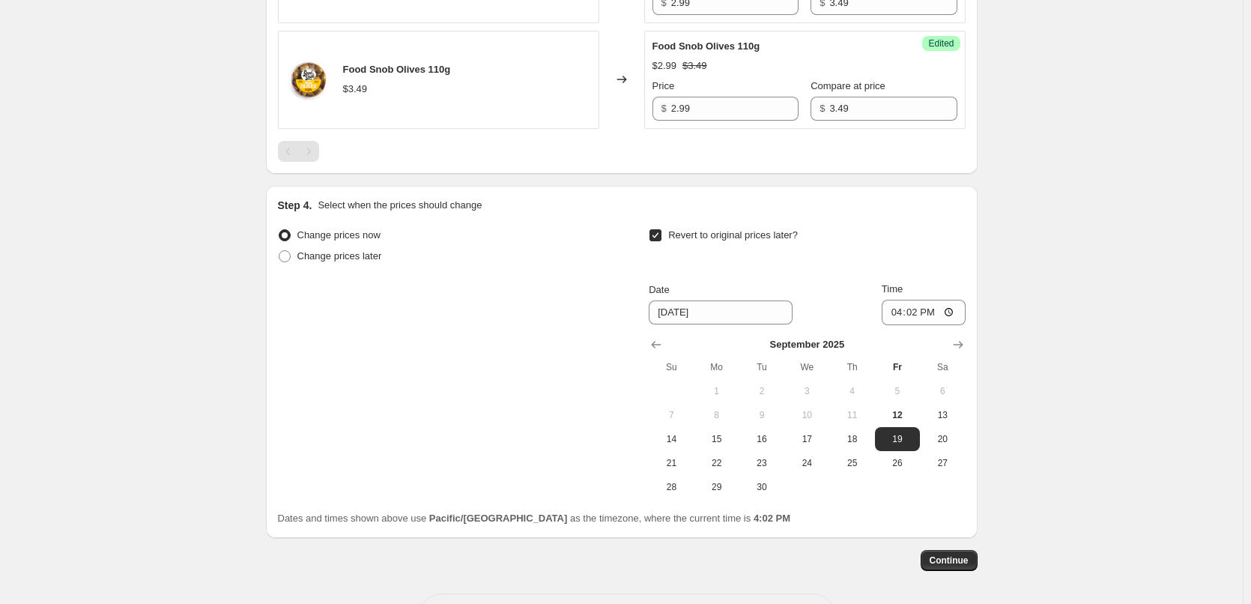
scroll to position [2416, 0]
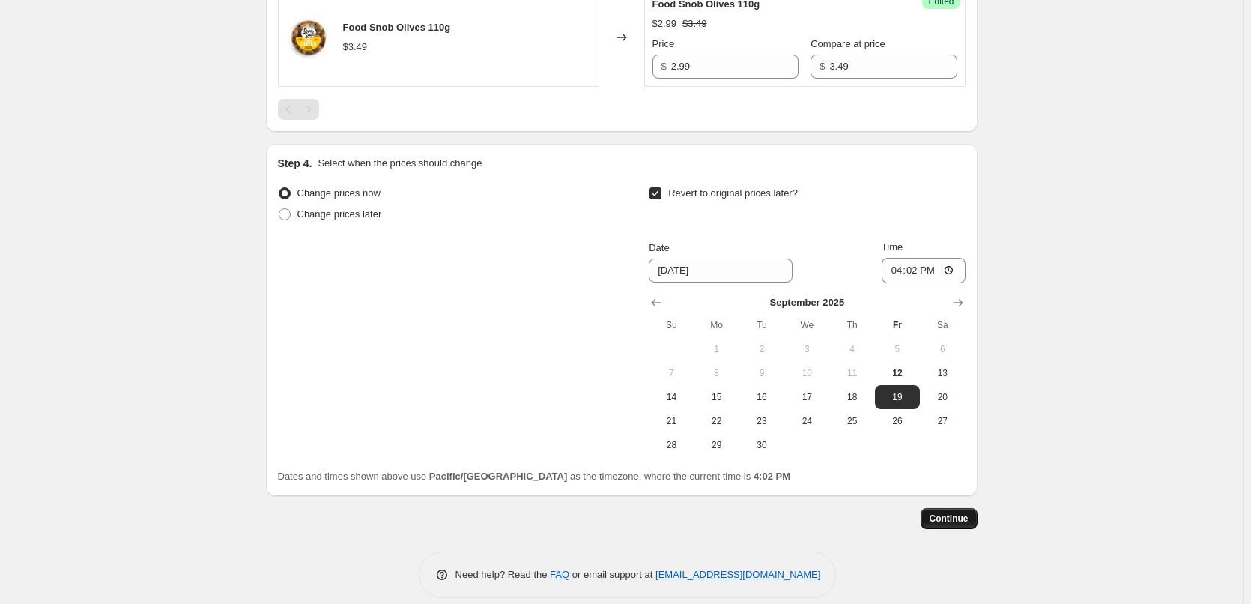
click at [941, 524] on span "Continue" at bounding box center [948, 518] width 39 height 12
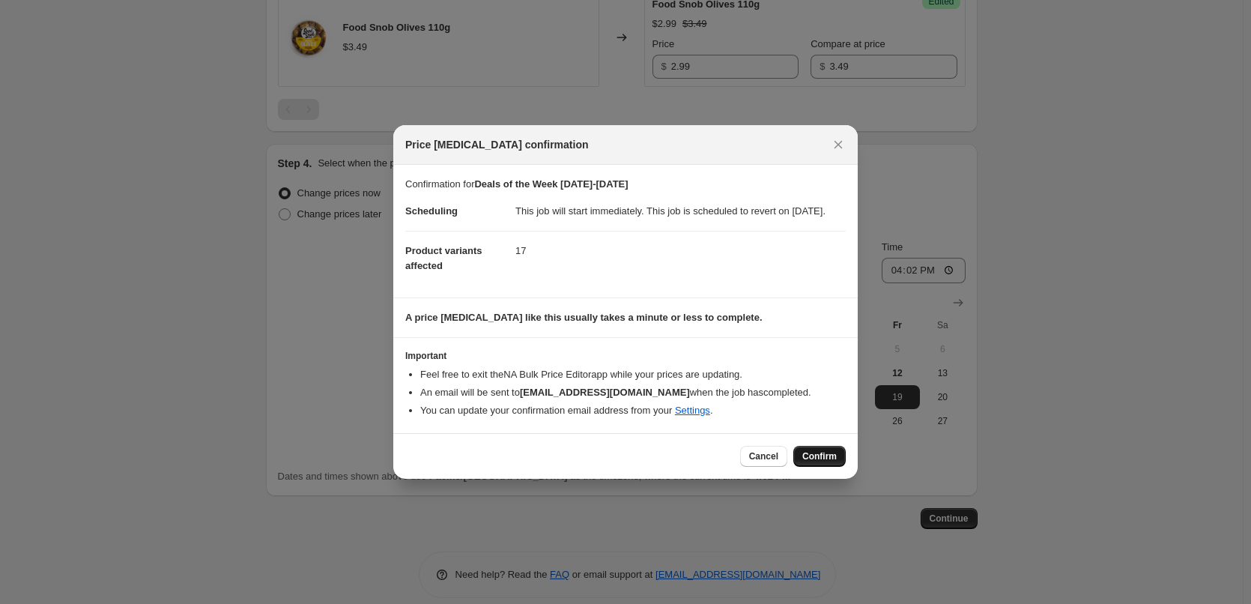
click at [826, 462] on span "Confirm" at bounding box center [819, 456] width 34 height 12
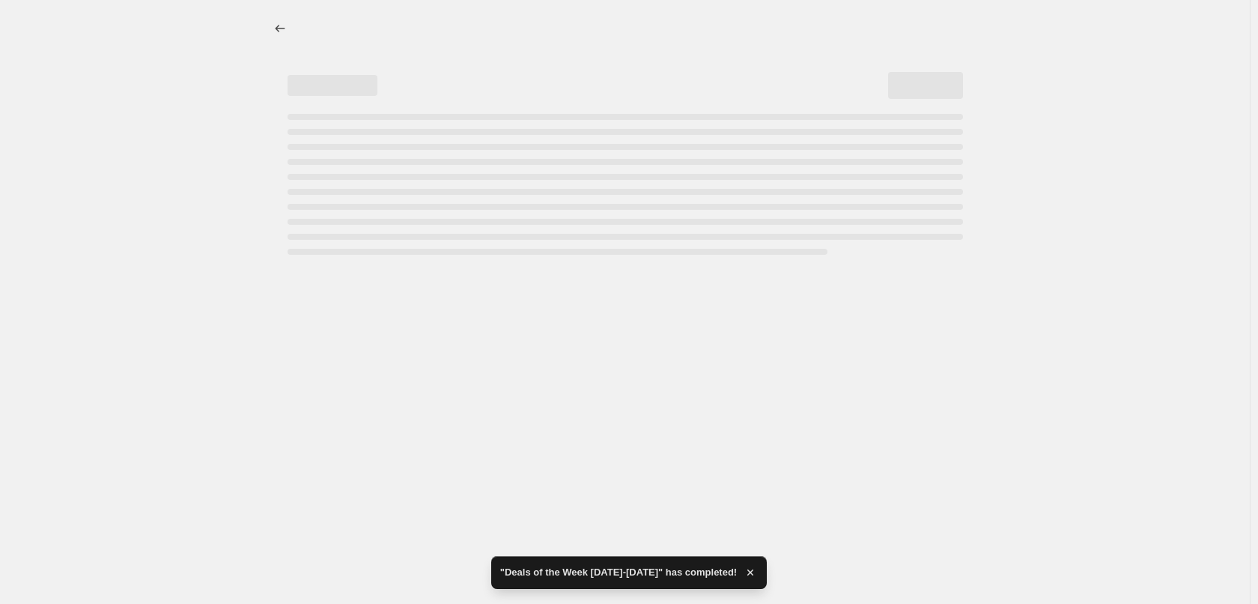
select select "collection"
